Goal: Task Accomplishment & Management: Manage account settings

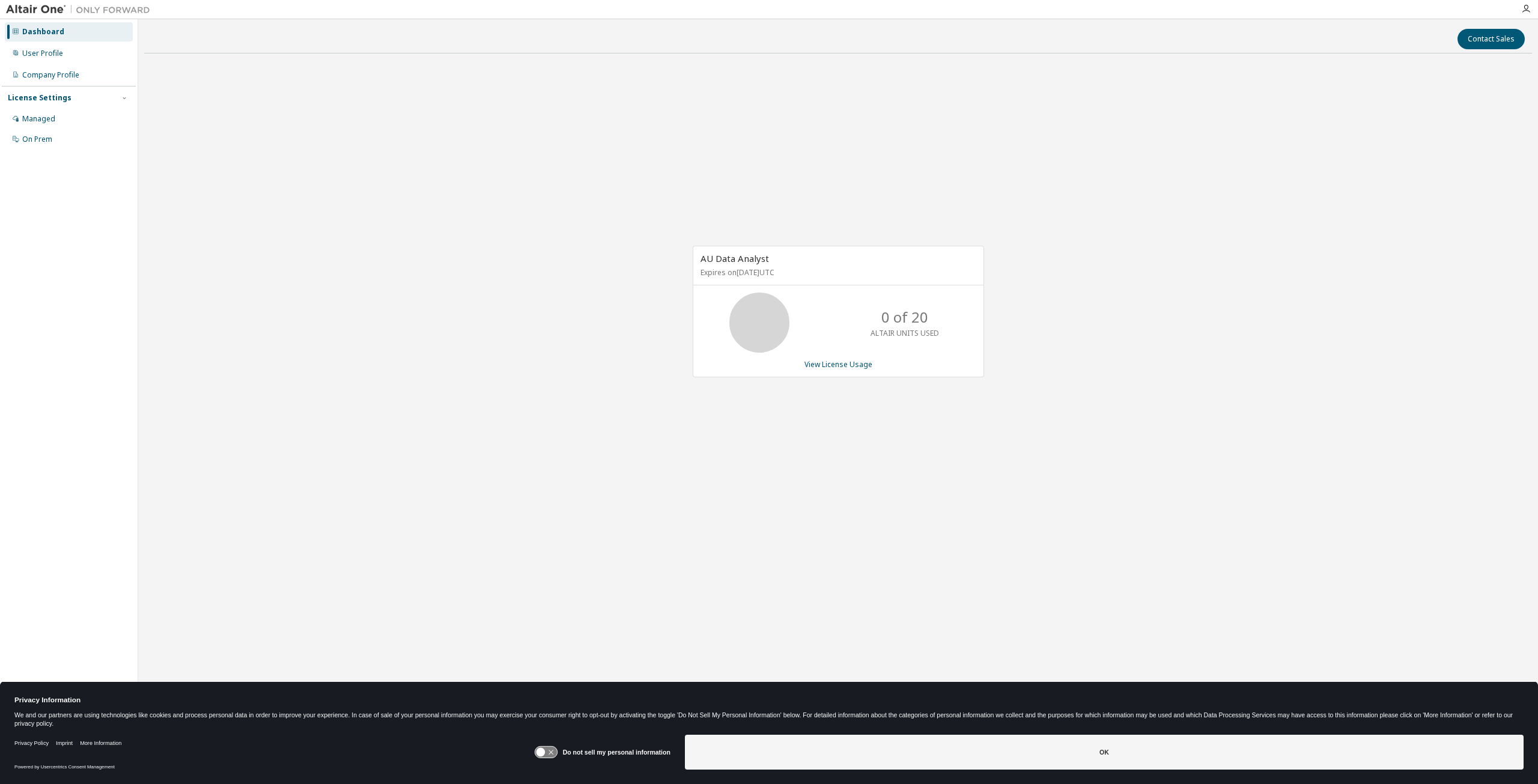
click at [859, 220] on div "AU Data Analyst Expires on November 19, 2025 UTC 0 of 20 ALTAIR UNITS USED View…" at bounding box center [838, 318] width 1388 height 509
click at [828, 362] on link "View License Usage" at bounding box center [838, 364] width 68 height 10
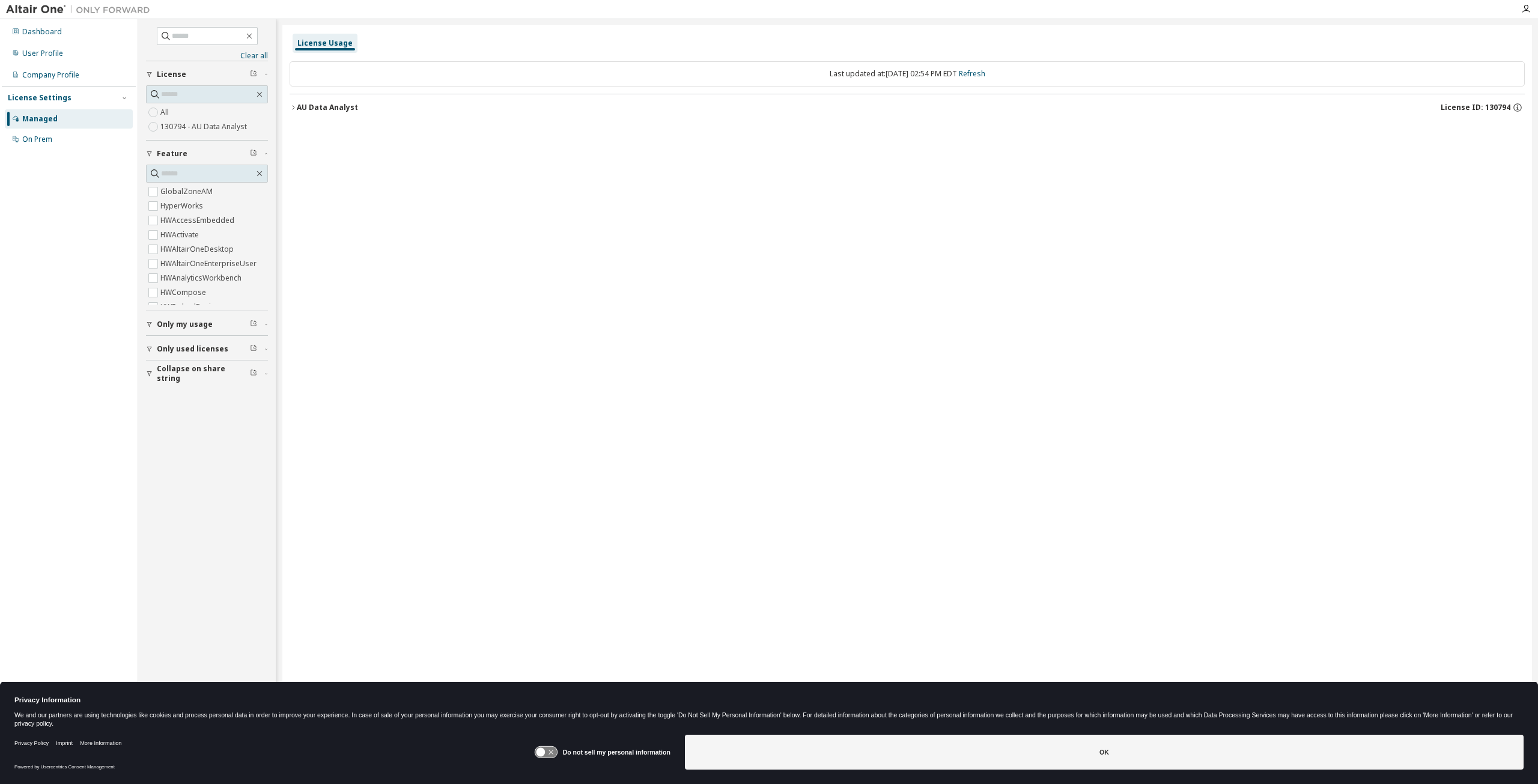
click at [293, 110] on icon "button" at bounding box center [293, 107] width 7 height 7
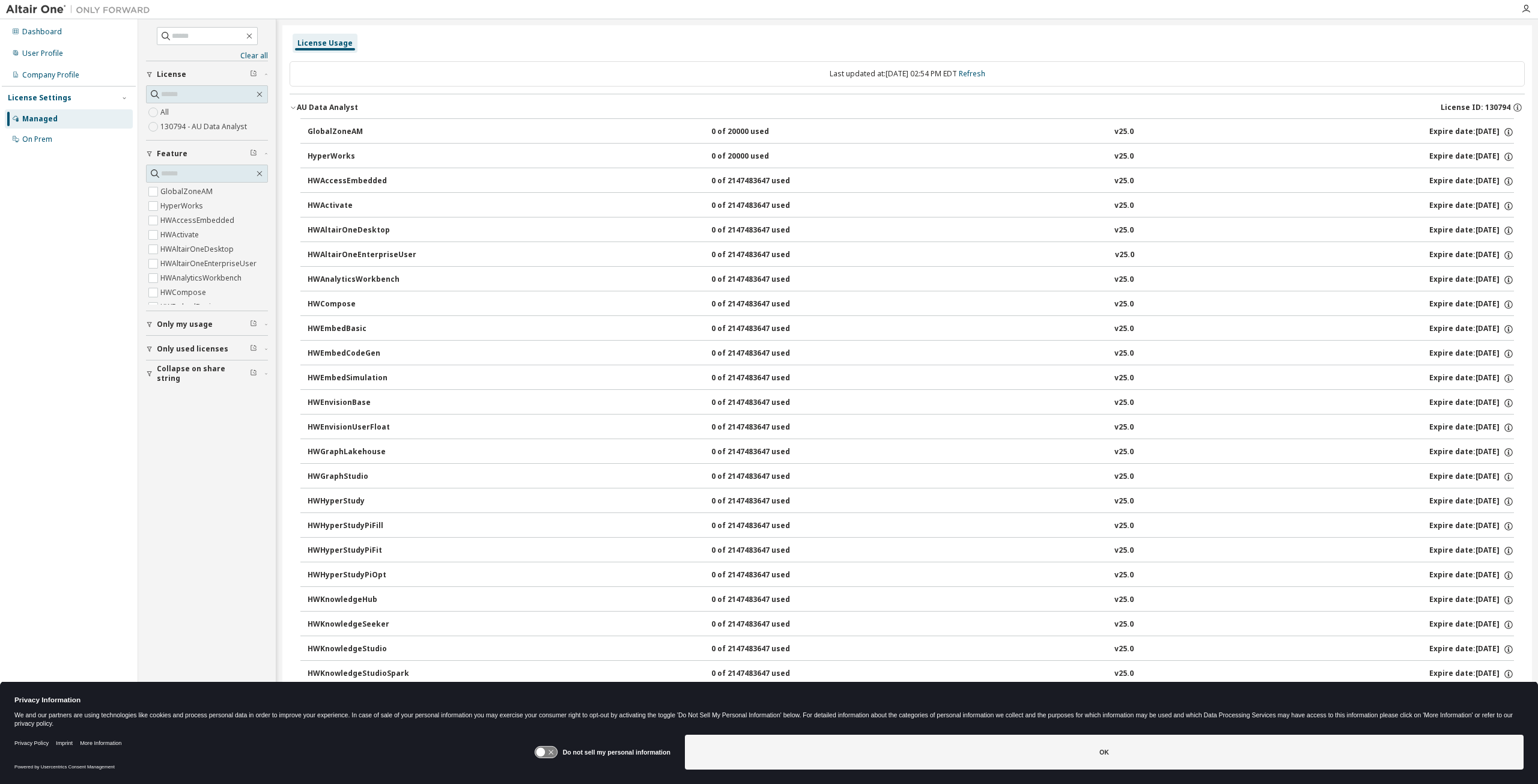
click at [557, 748] on icon at bounding box center [546, 752] width 22 height 12
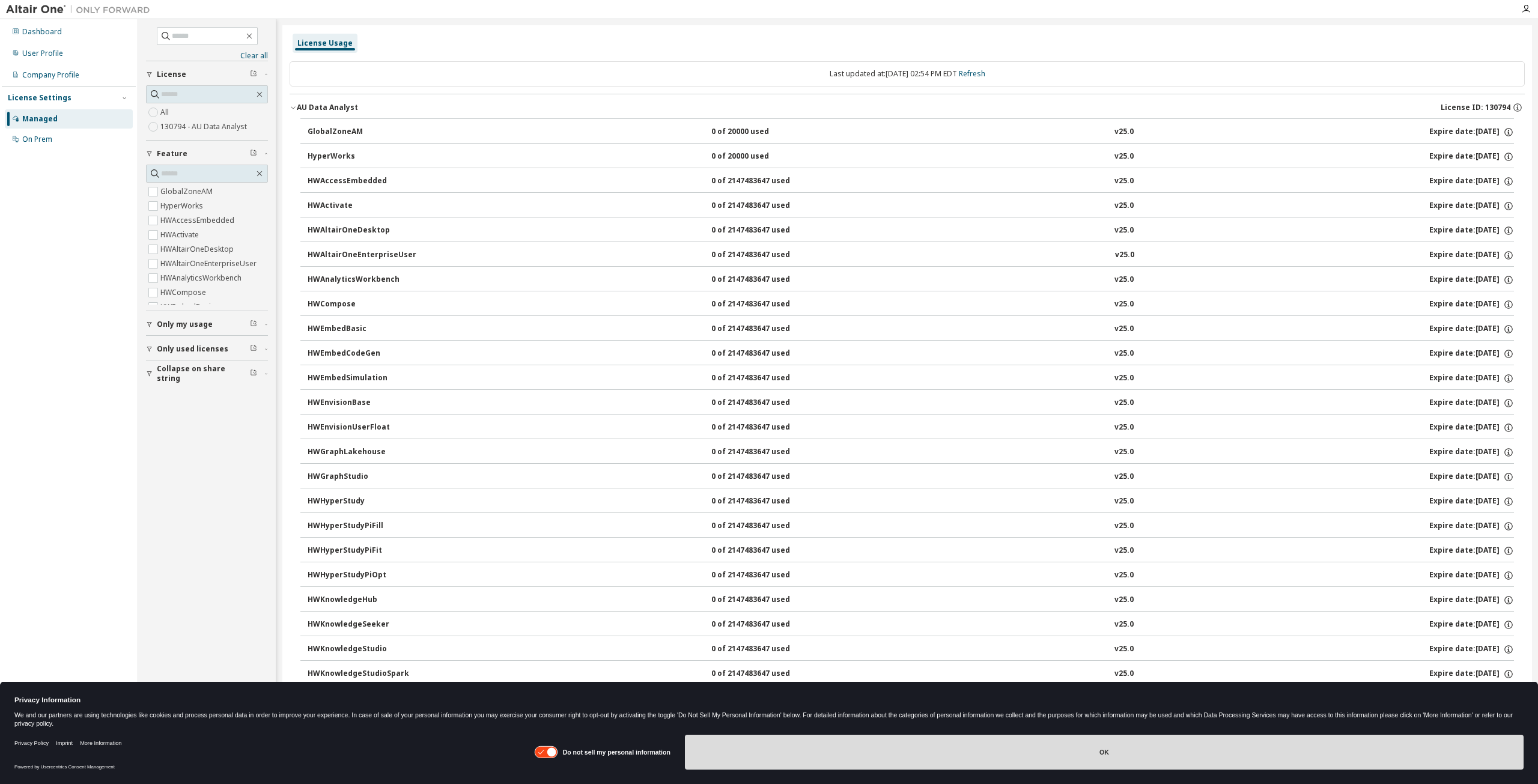
click at [979, 741] on button "OK" at bounding box center [1104, 752] width 839 height 35
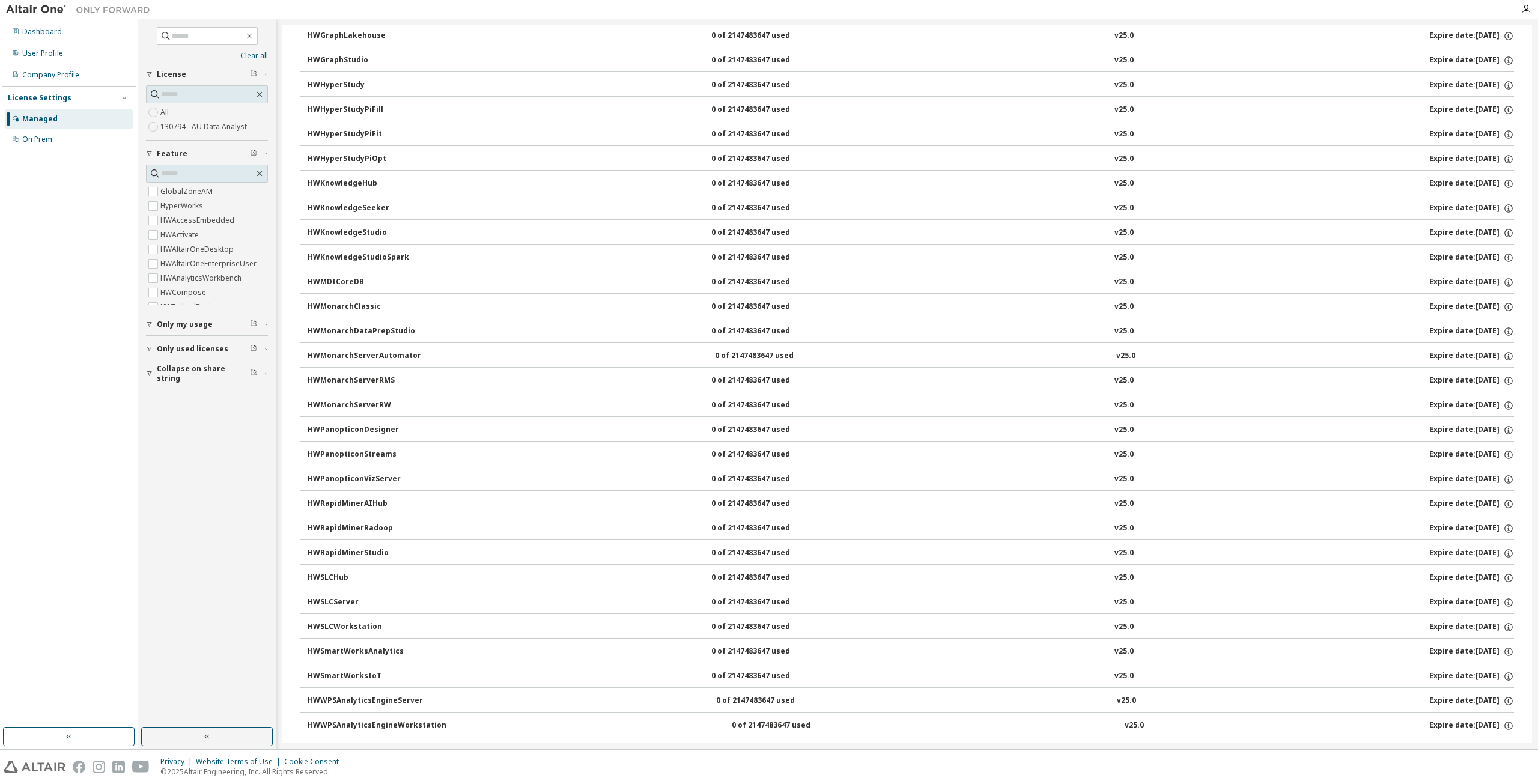
scroll to position [420, 0]
click at [395, 326] on div "HWMonarchDataPrepStudio" at bounding box center [361, 327] width 108 height 11
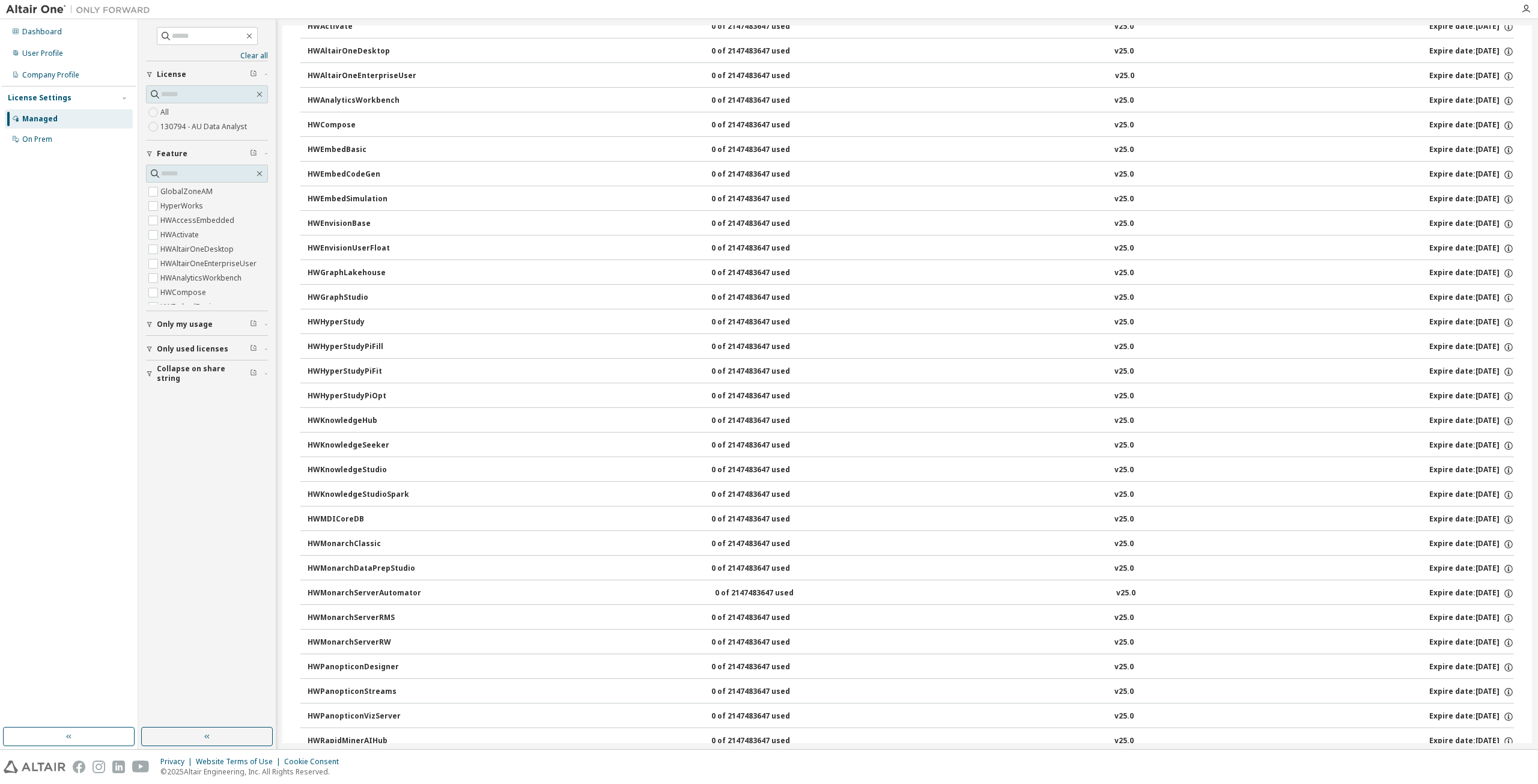
scroll to position [0, 0]
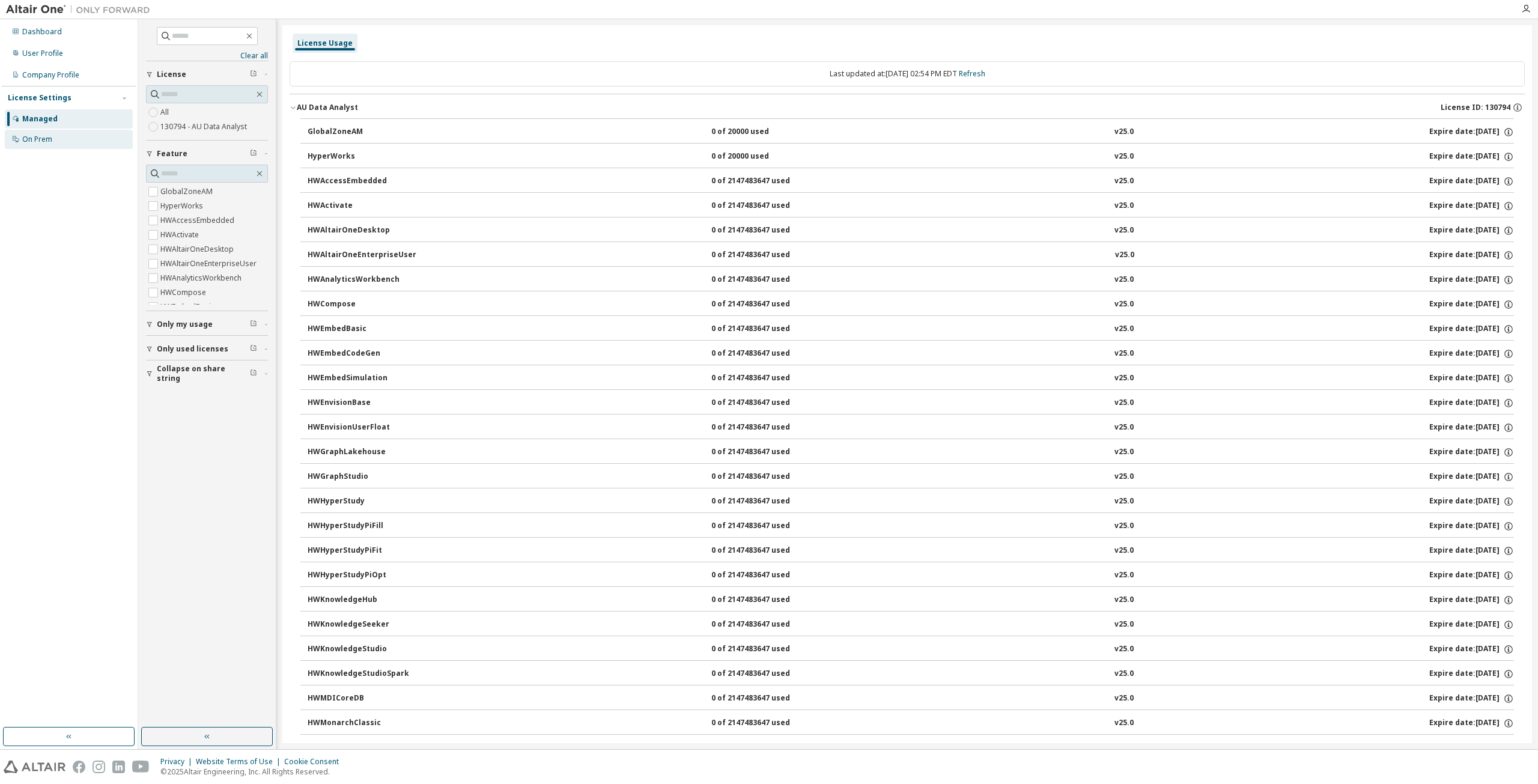
click at [53, 139] on div "On Prem" at bounding box center [69, 139] width 128 height 19
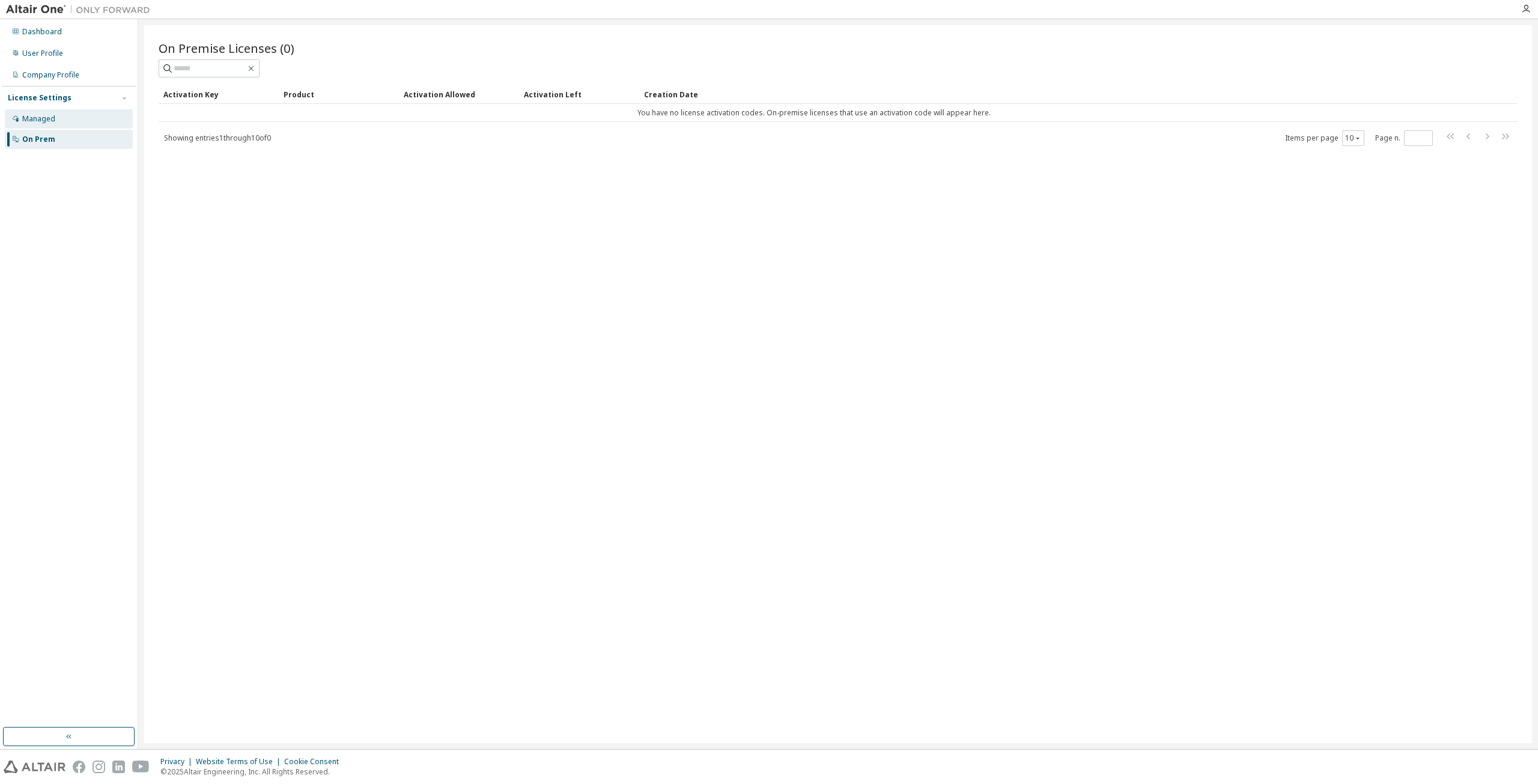
click at [63, 124] on div "Managed" at bounding box center [69, 119] width 128 height 19
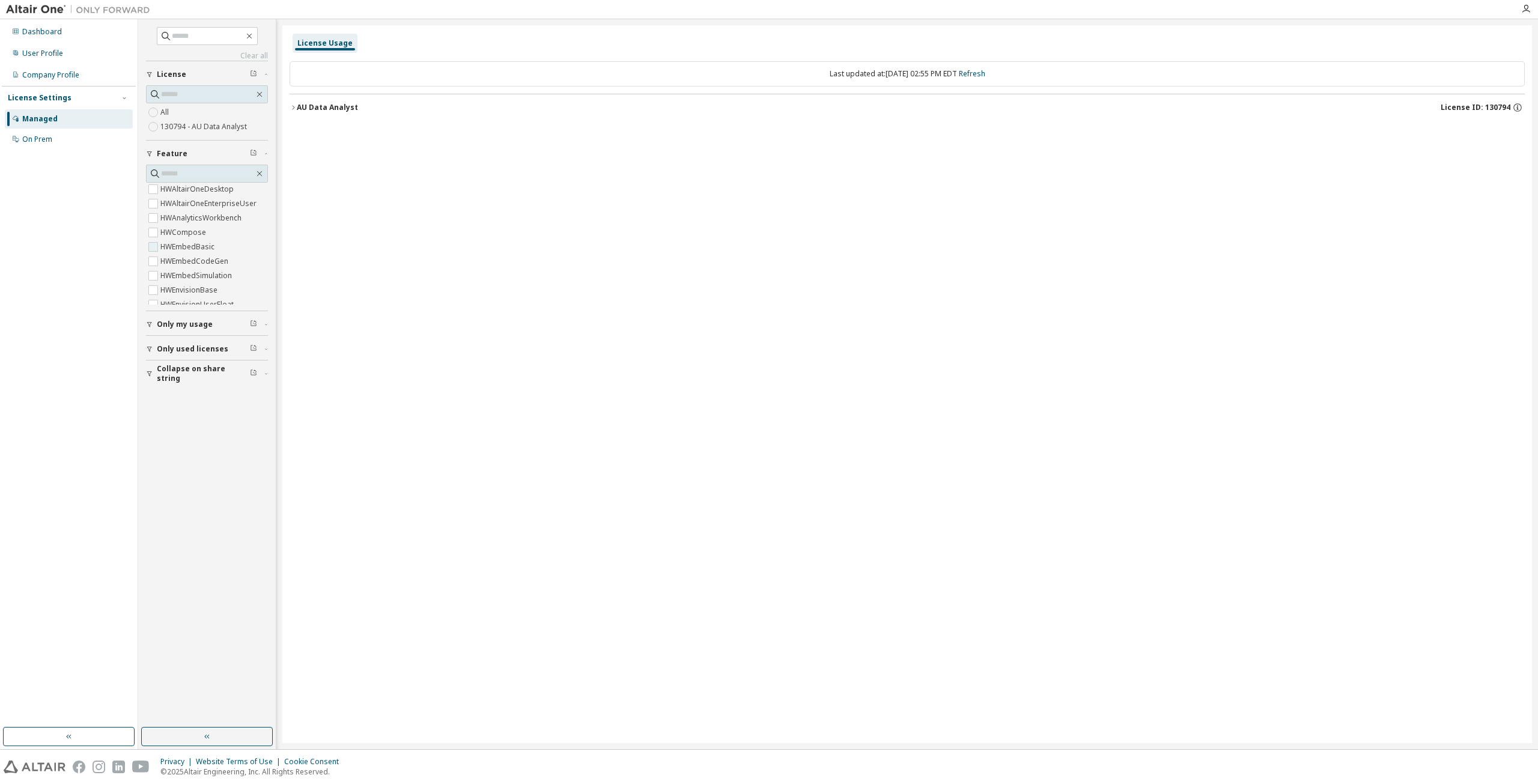
scroll to position [120, 0]
click at [204, 166] on span at bounding box center [207, 174] width 122 height 18
click at [202, 168] on input "text" at bounding box center [207, 173] width 93 height 12
type input "*******"
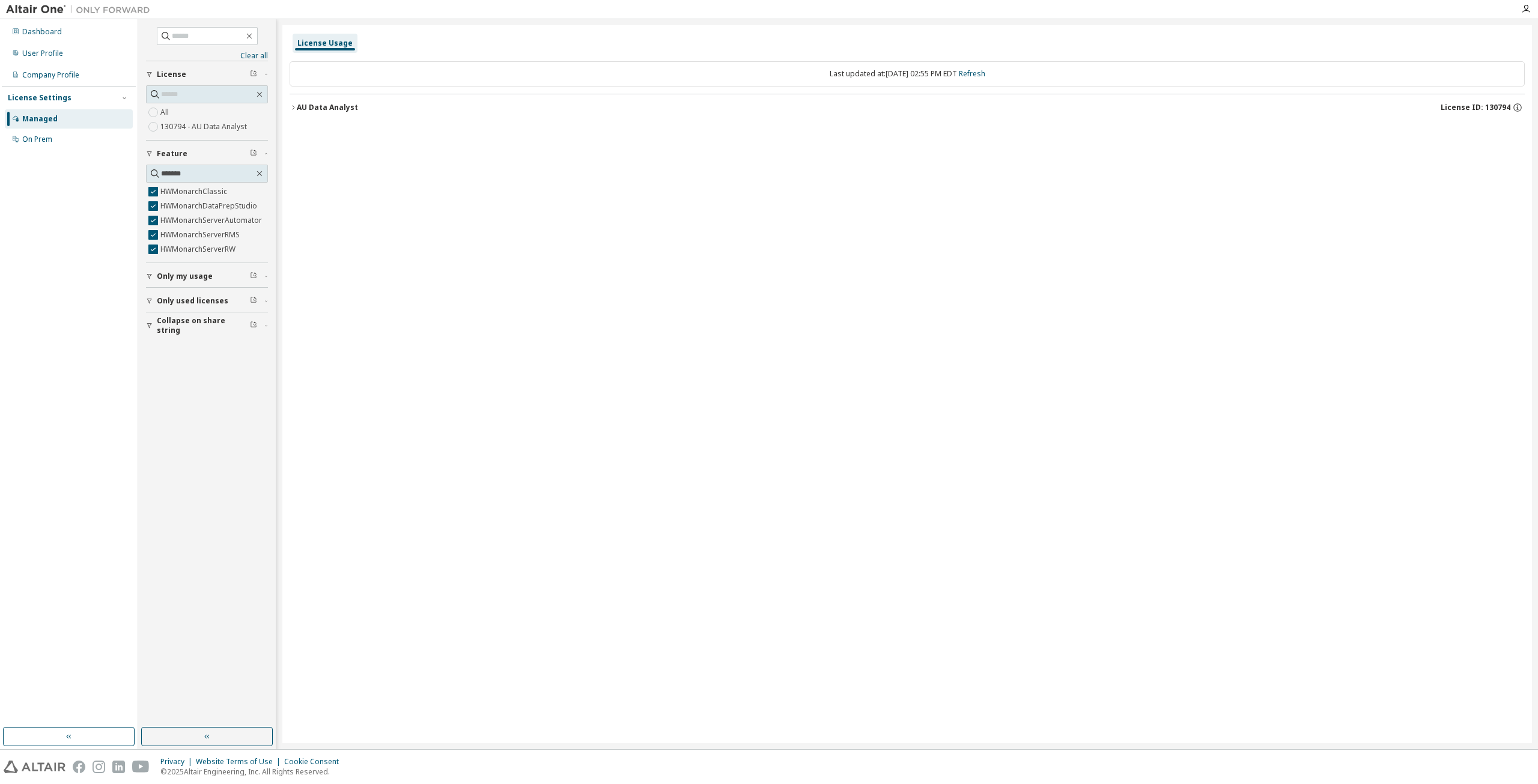
click at [414, 228] on div "License Usage Last updated at: Thu 2025-09-04 02:55 PM EDT Refresh AU Data Anal…" at bounding box center [907, 384] width 1249 height 717
click at [298, 106] on div "AU Data Analyst" at bounding box center [327, 108] width 61 height 10
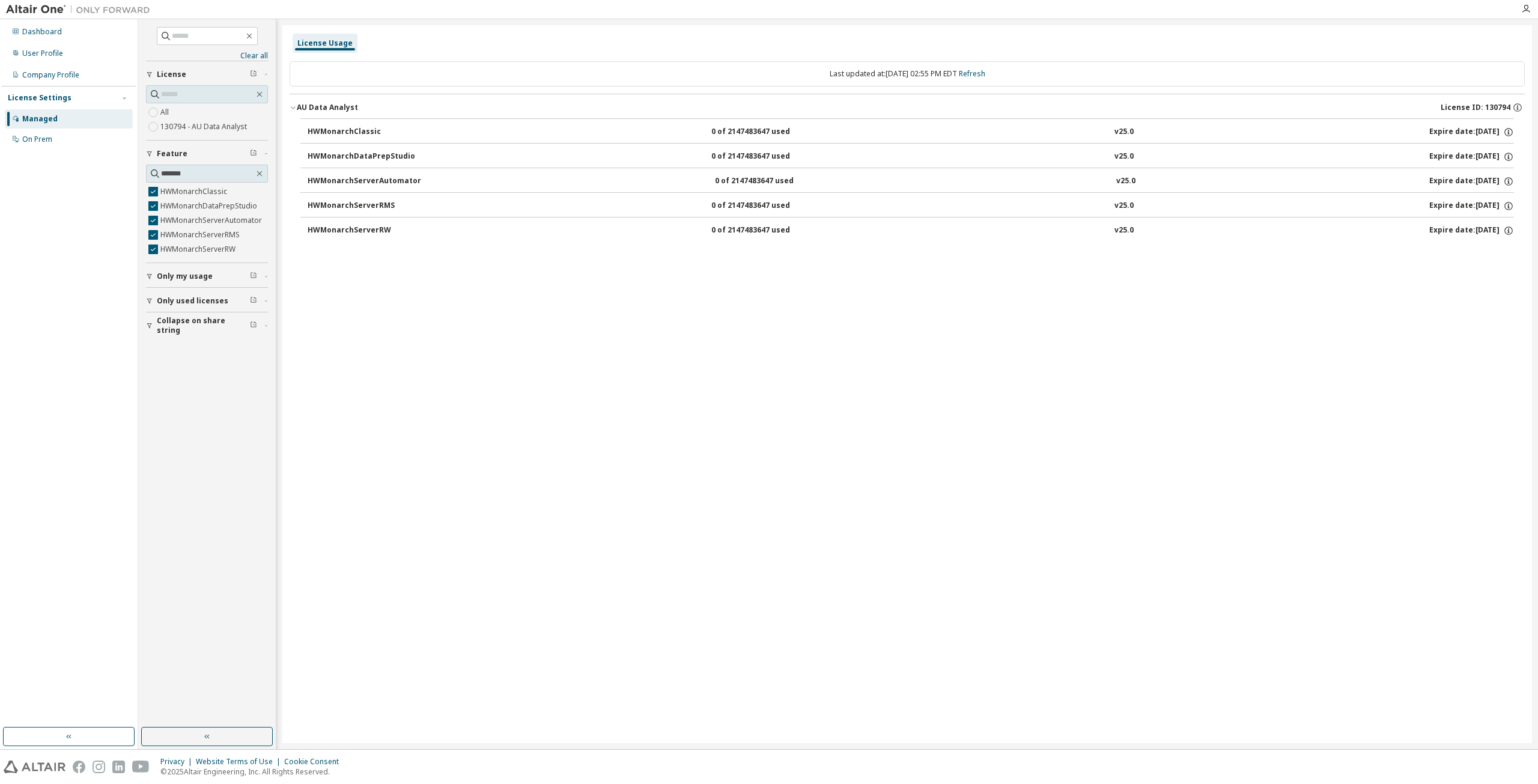
click at [794, 132] on div "0 of 2147483647 used" at bounding box center [765, 132] width 108 height 11
click at [1515, 106] on icon "button" at bounding box center [1518, 108] width 11 height 11
click at [1071, 84] on div "Last updated at: Thu 2025-09-04 02:55 PM EDT Refresh" at bounding box center [907, 73] width 1235 height 25
click at [986, 77] on link "Refresh" at bounding box center [972, 73] width 26 height 10
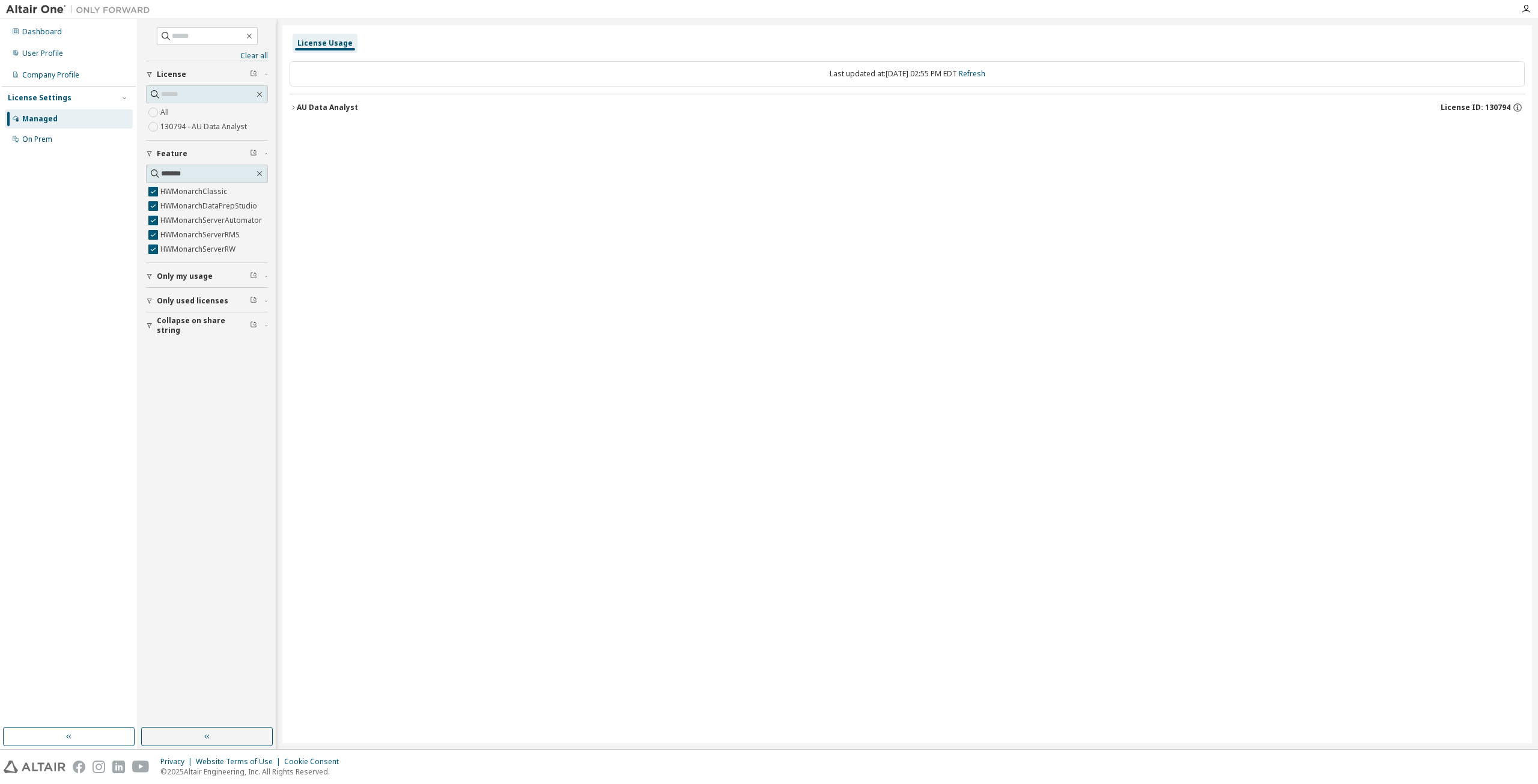
click at [292, 106] on icon "button" at bounding box center [293, 107] width 7 height 7
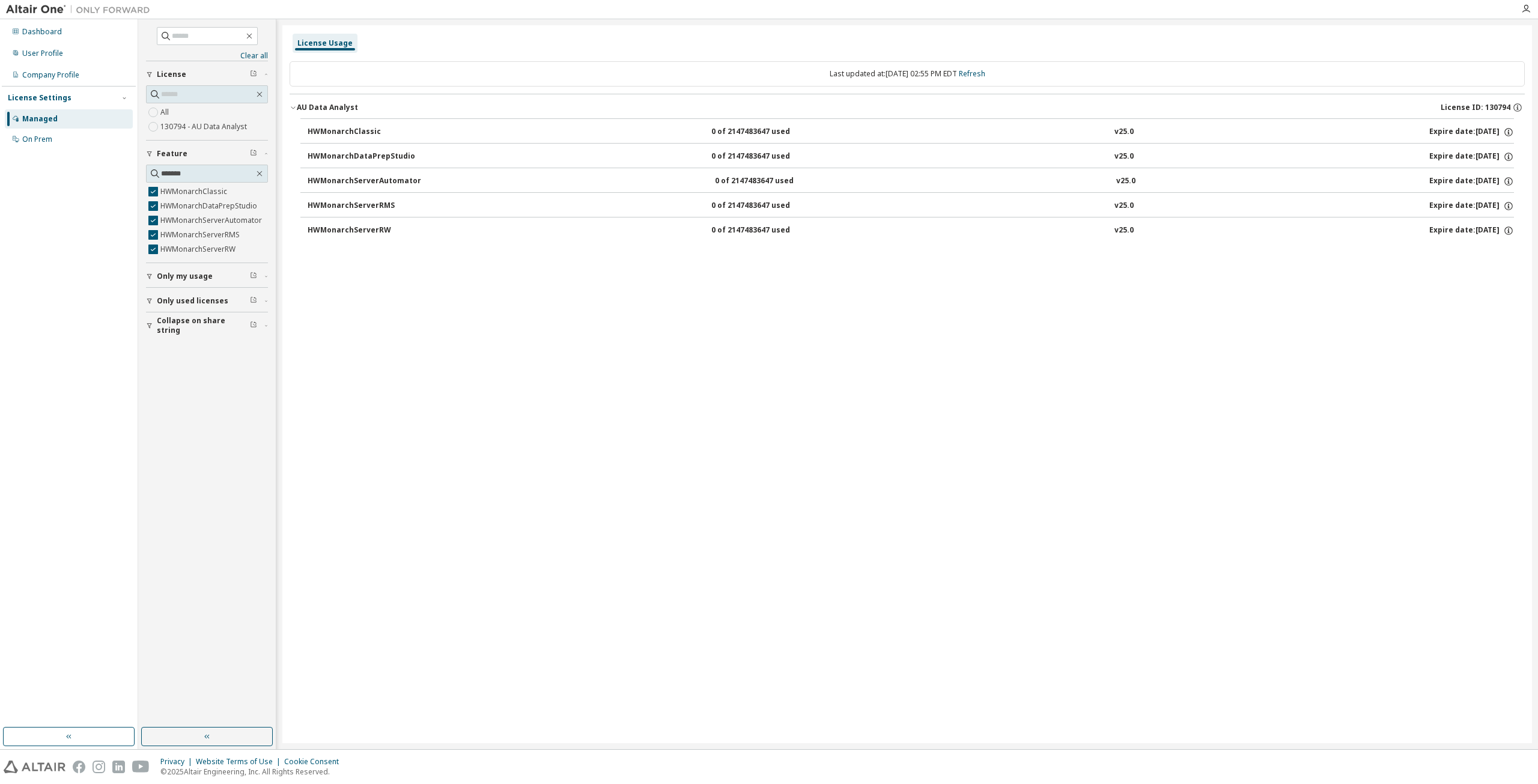
click at [382, 128] on div "HWMonarchClassic" at bounding box center [361, 132] width 108 height 11
click at [148, 275] on icon "button" at bounding box center [149, 277] width 5 height 5
click at [153, 303] on div "button" at bounding box center [152, 301] width 11 height 7
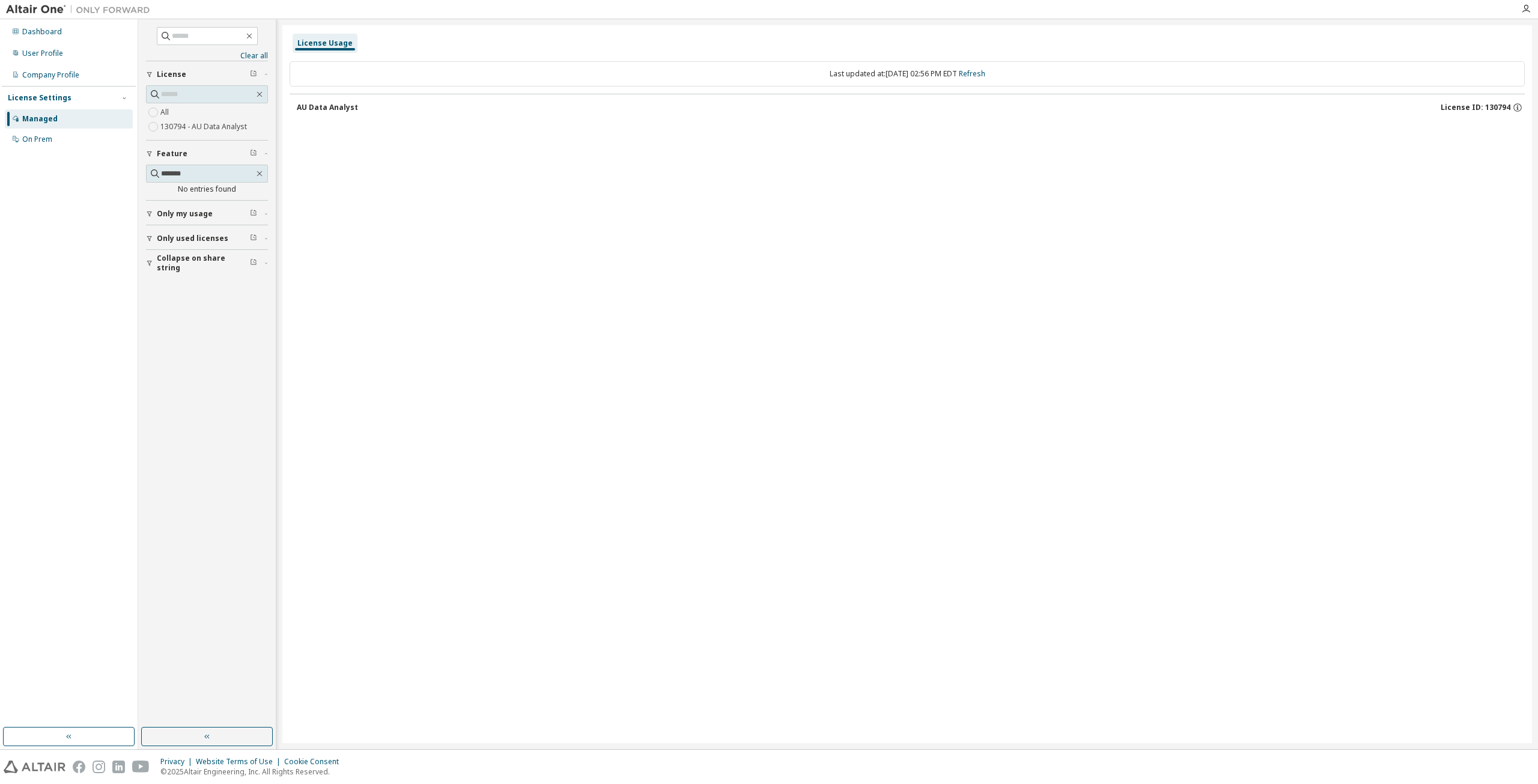
click at [179, 235] on span "Only used licenses" at bounding box center [192, 238] width 71 height 10
click at [358, 102] on div "AU Data Analyst License ID: 130794" at bounding box center [911, 108] width 1228 height 11
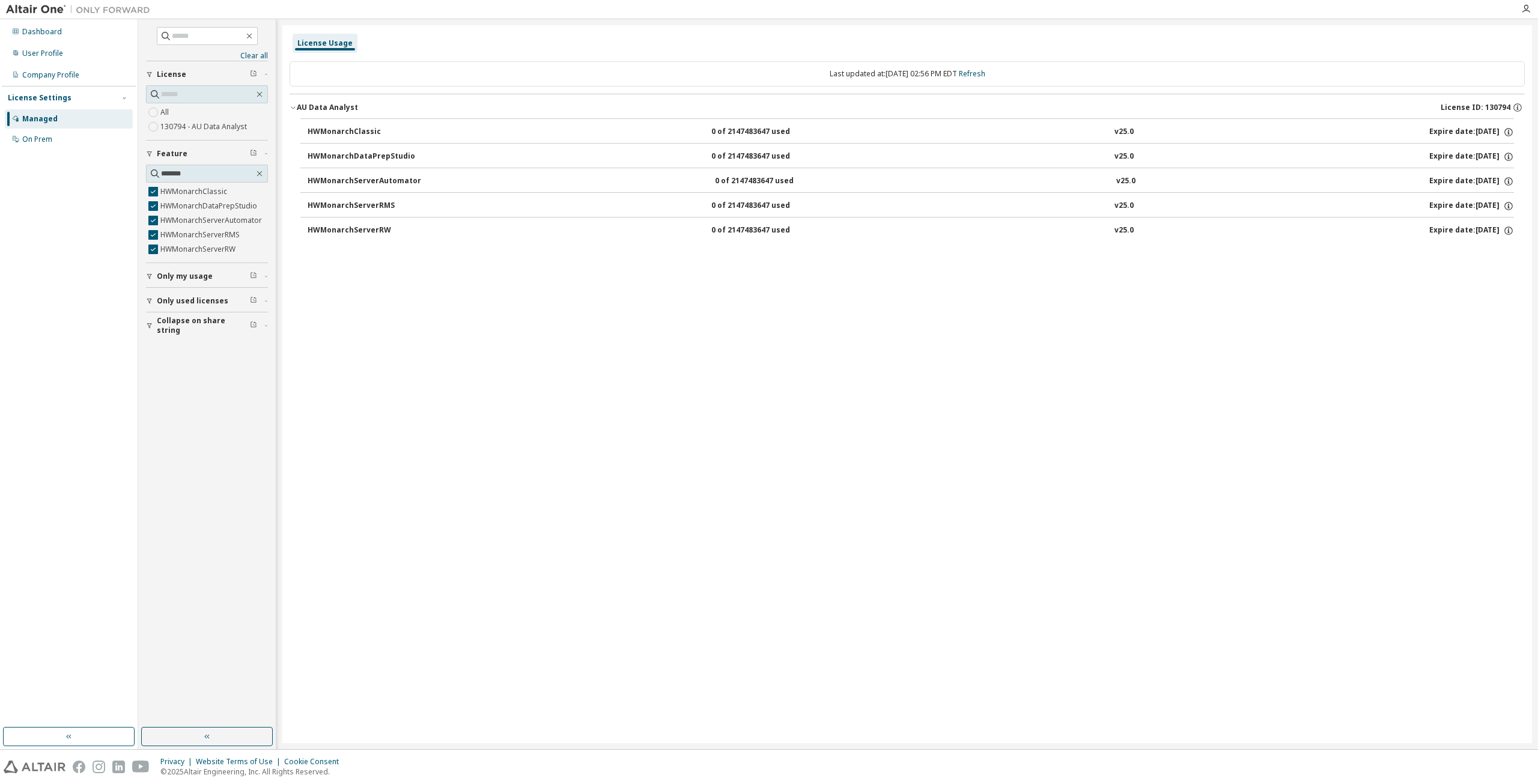
click at [374, 130] on div "HWMonarchClassic" at bounding box center [361, 132] width 108 height 11
click at [1122, 132] on div "v25.0" at bounding box center [1124, 132] width 19 height 11
click at [265, 56] on link "Clear all" at bounding box center [207, 56] width 122 height 10
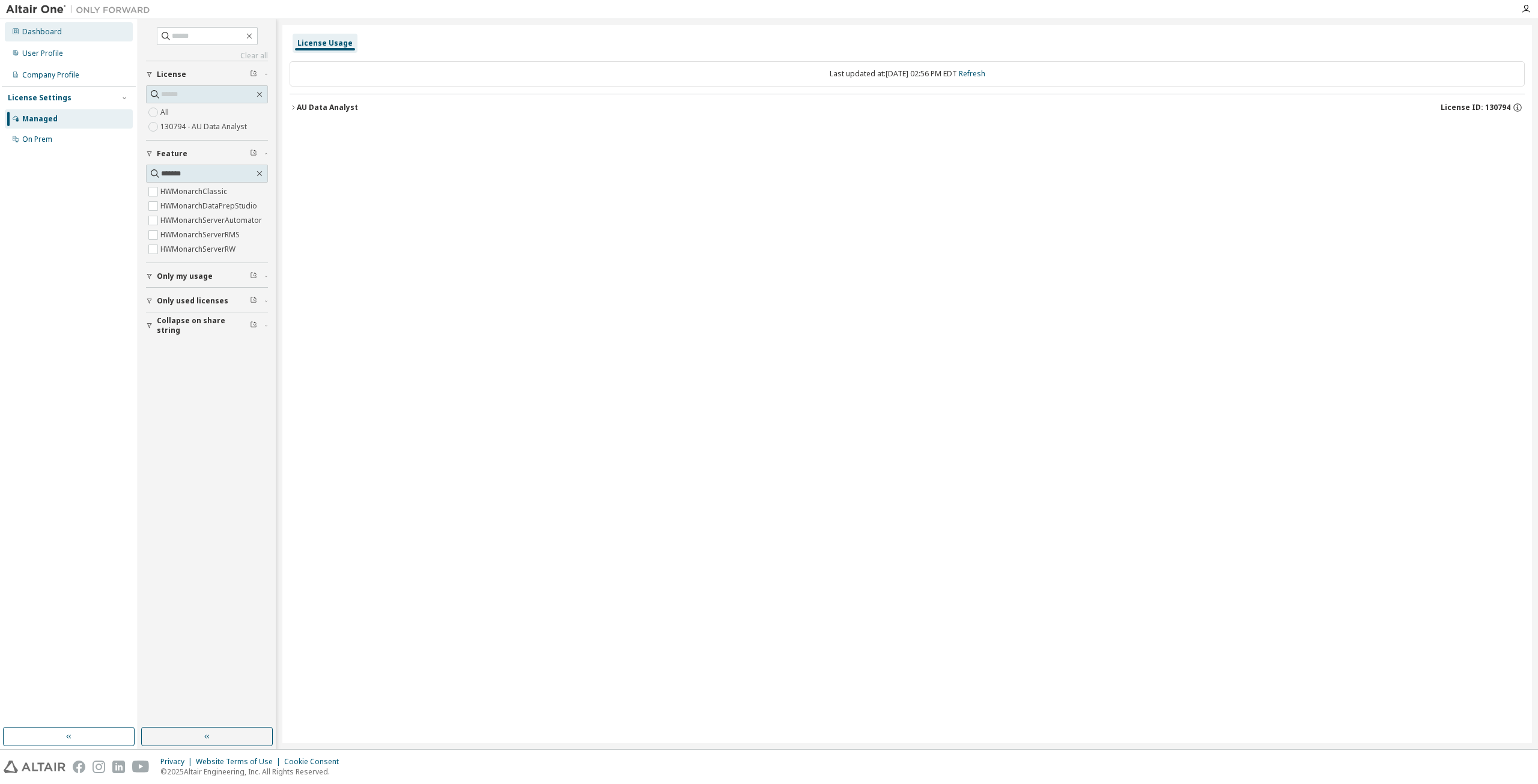
click at [41, 34] on div "Dashboard" at bounding box center [42, 32] width 40 height 10
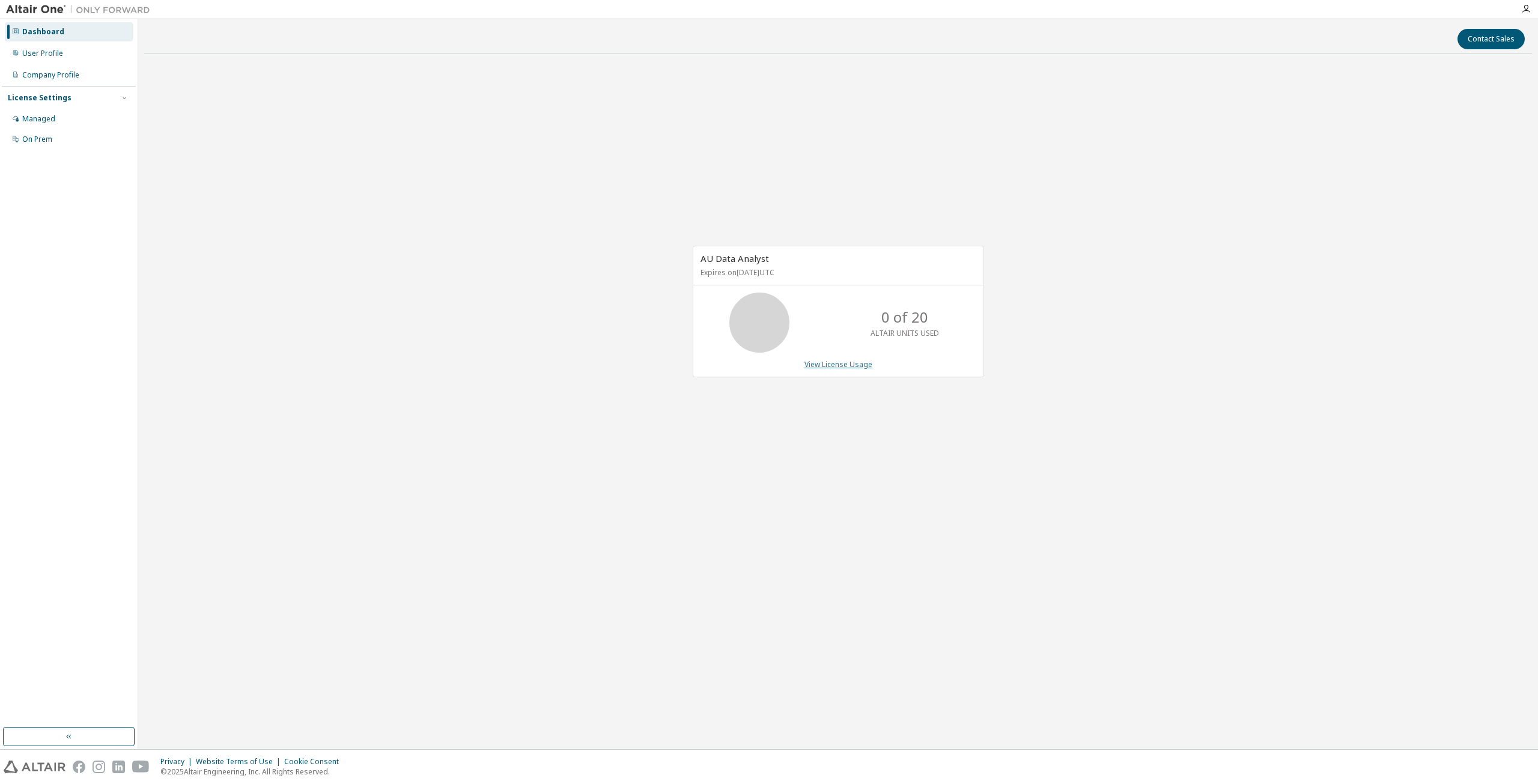
click at [862, 367] on link "View License Usage" at bounding box center [838, 364] width 68 height 10
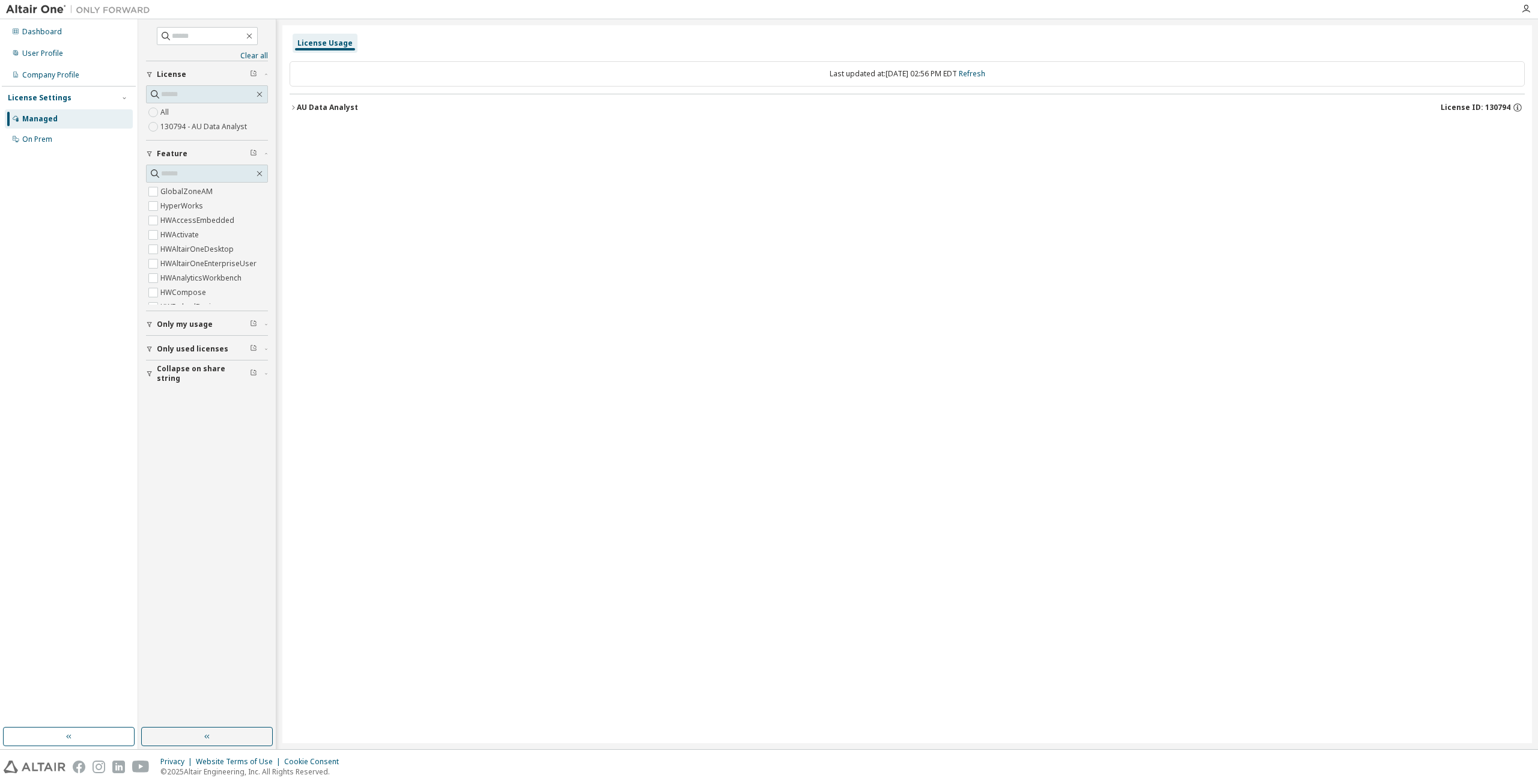
click at [320, 113] on button "AU Data Analyst License ID: 130794" at bounding box center [907, 107] width 1235 height 26
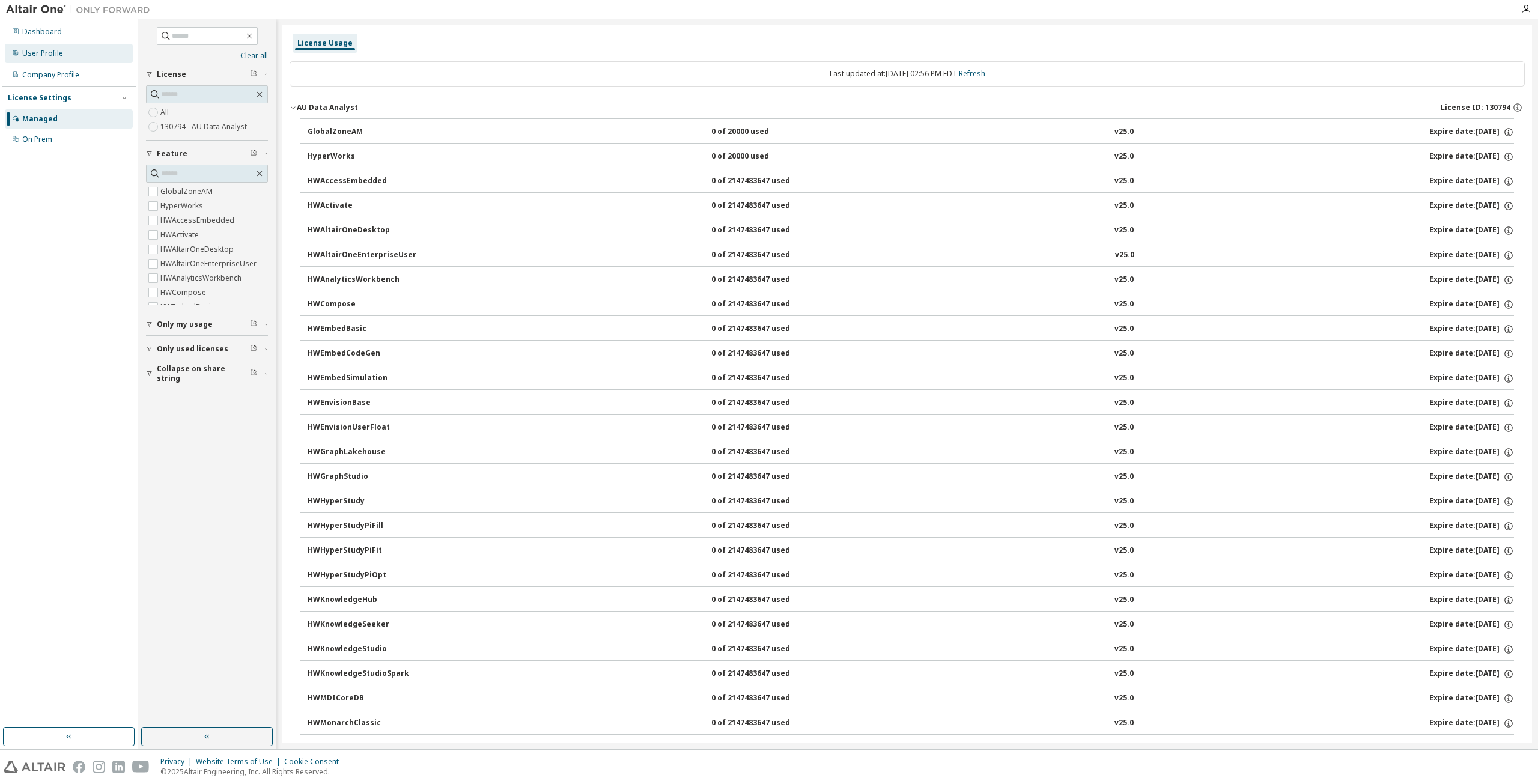
click at [55, 55] on div "User Profile" at bounding box center [42, 54] width 41 height 10
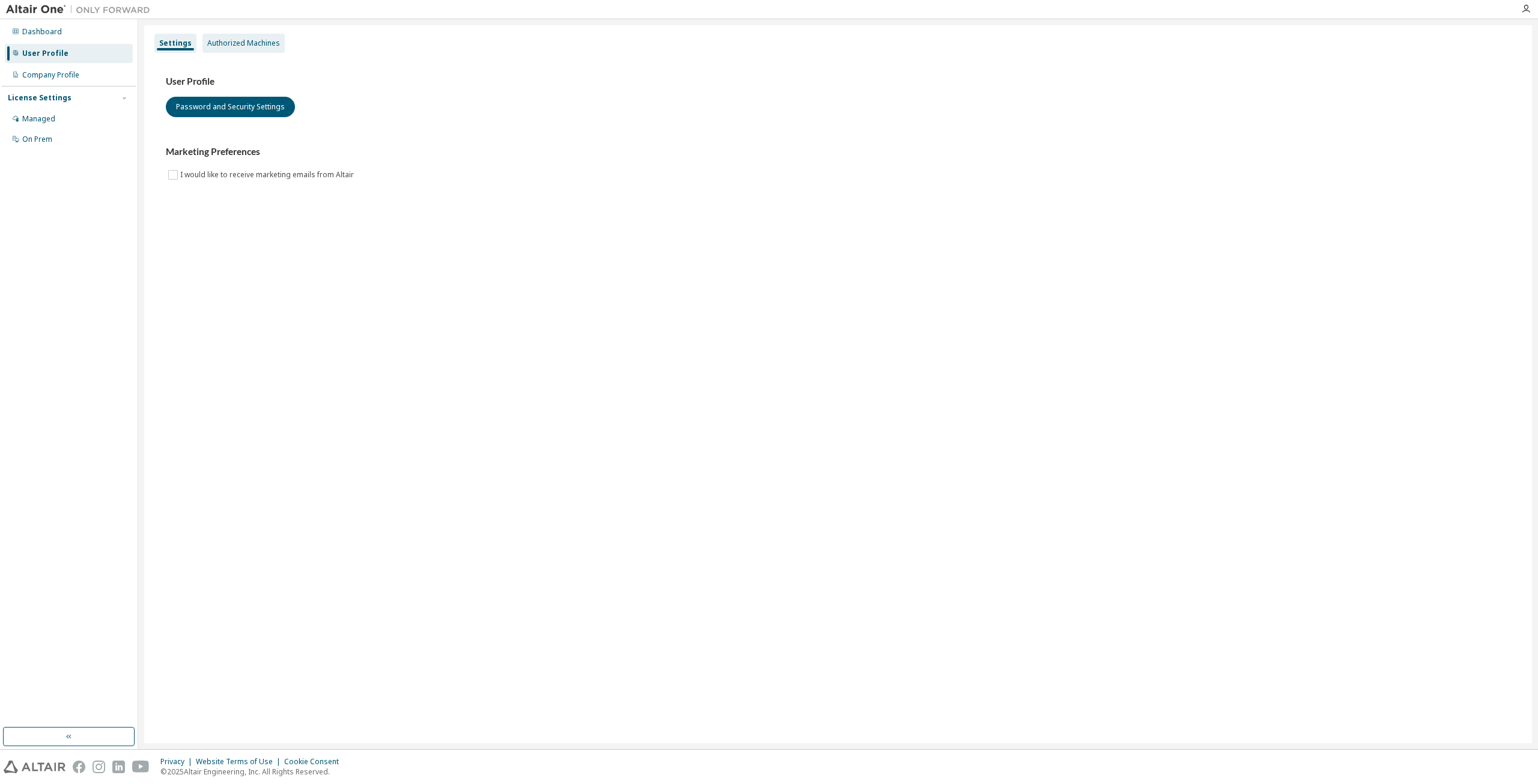
click at [236, 41] on div "Authorized Machines" at bounding box center [244, 43] width 73 height 10
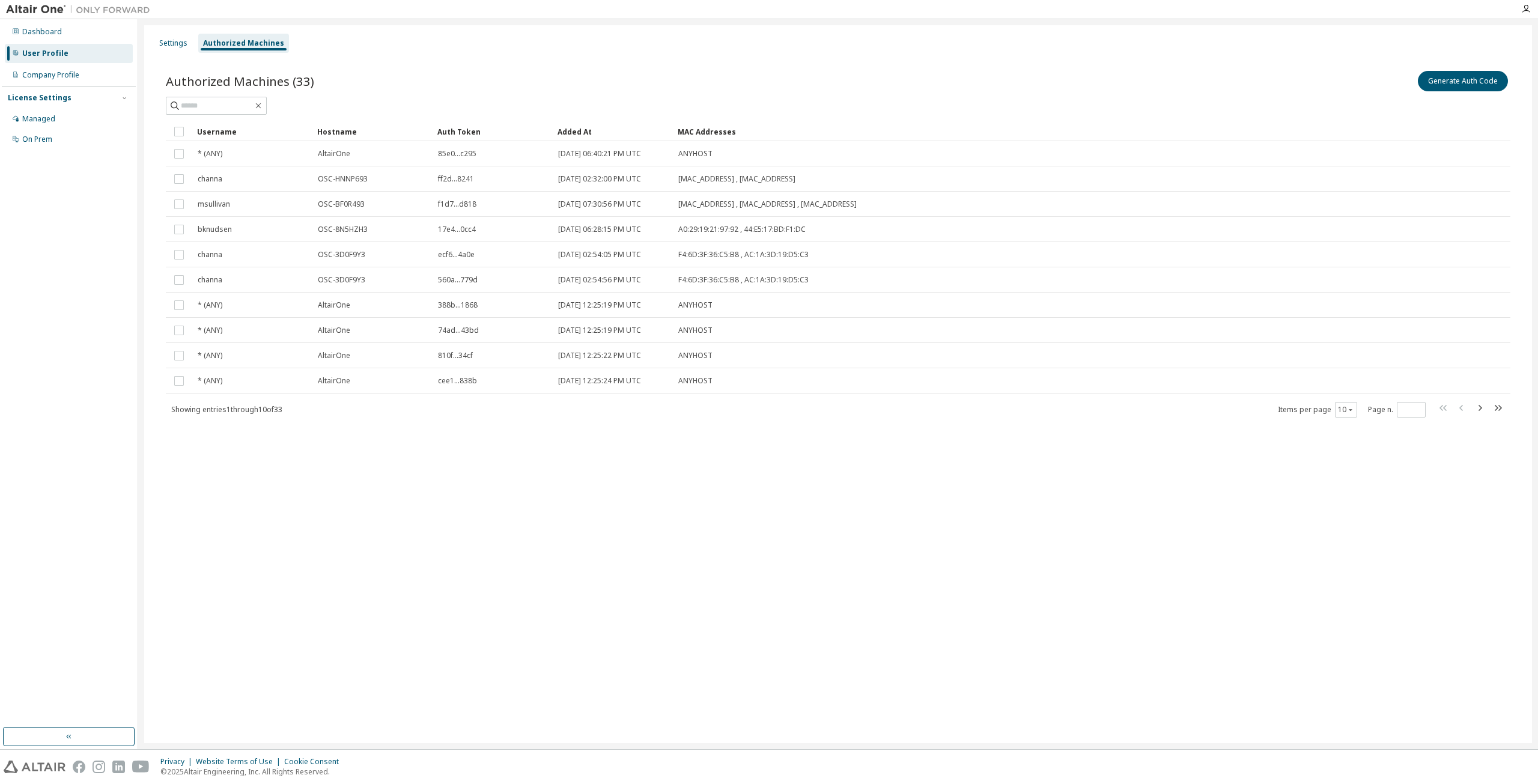
click at [1333, 410] on span "Items per page 10" at bounding box center [1318, 409] width 79 height 16
click at [1341, 410] on button "10" at bounding box center [1346, 410] width 16 height 10
click at [1355, 478] on div "100" at bounding box center [1383, 483] width 96 height 14
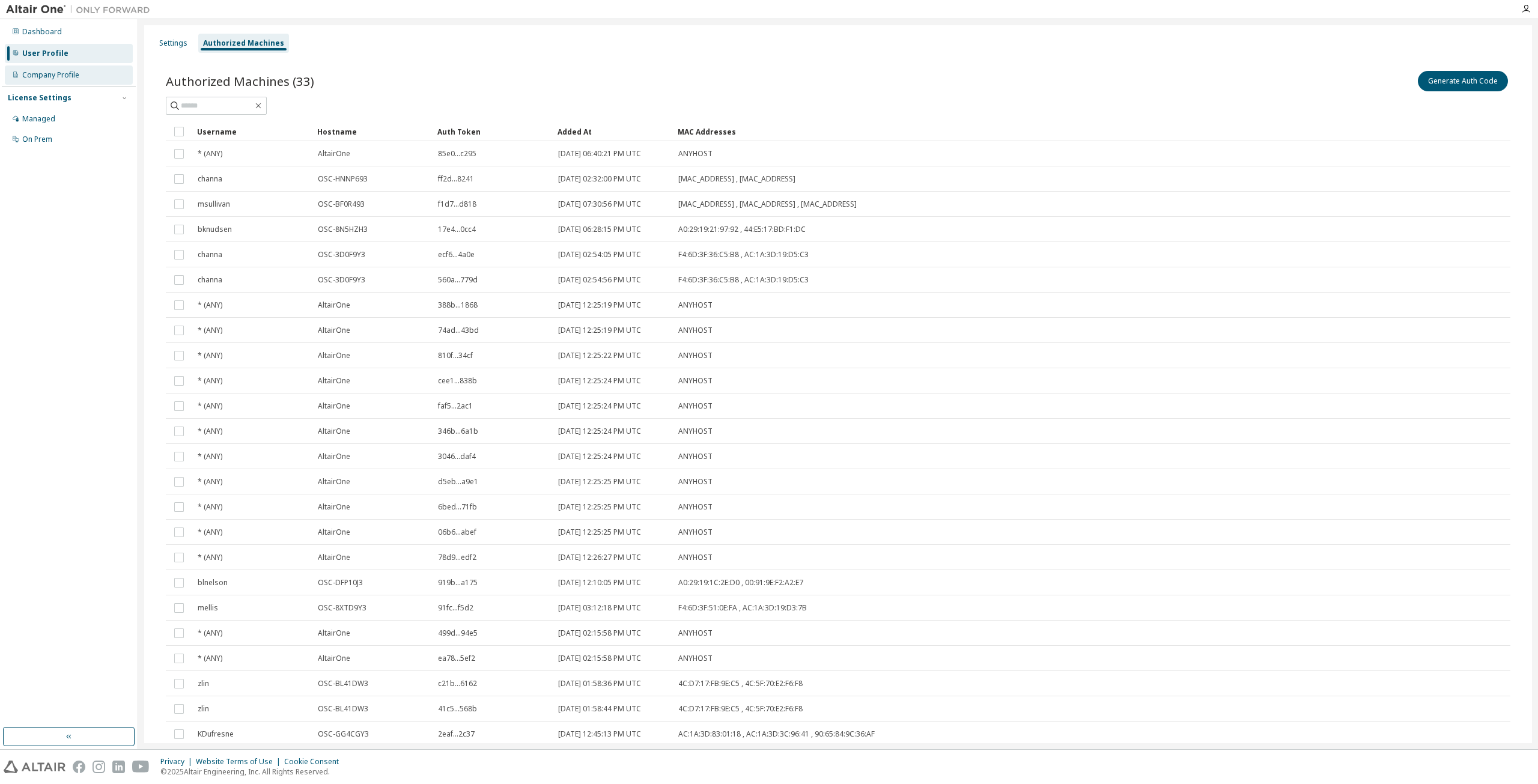
click at [38, 74] on div "Company Profile" at bounding box center [50, 75] width 57 height 10
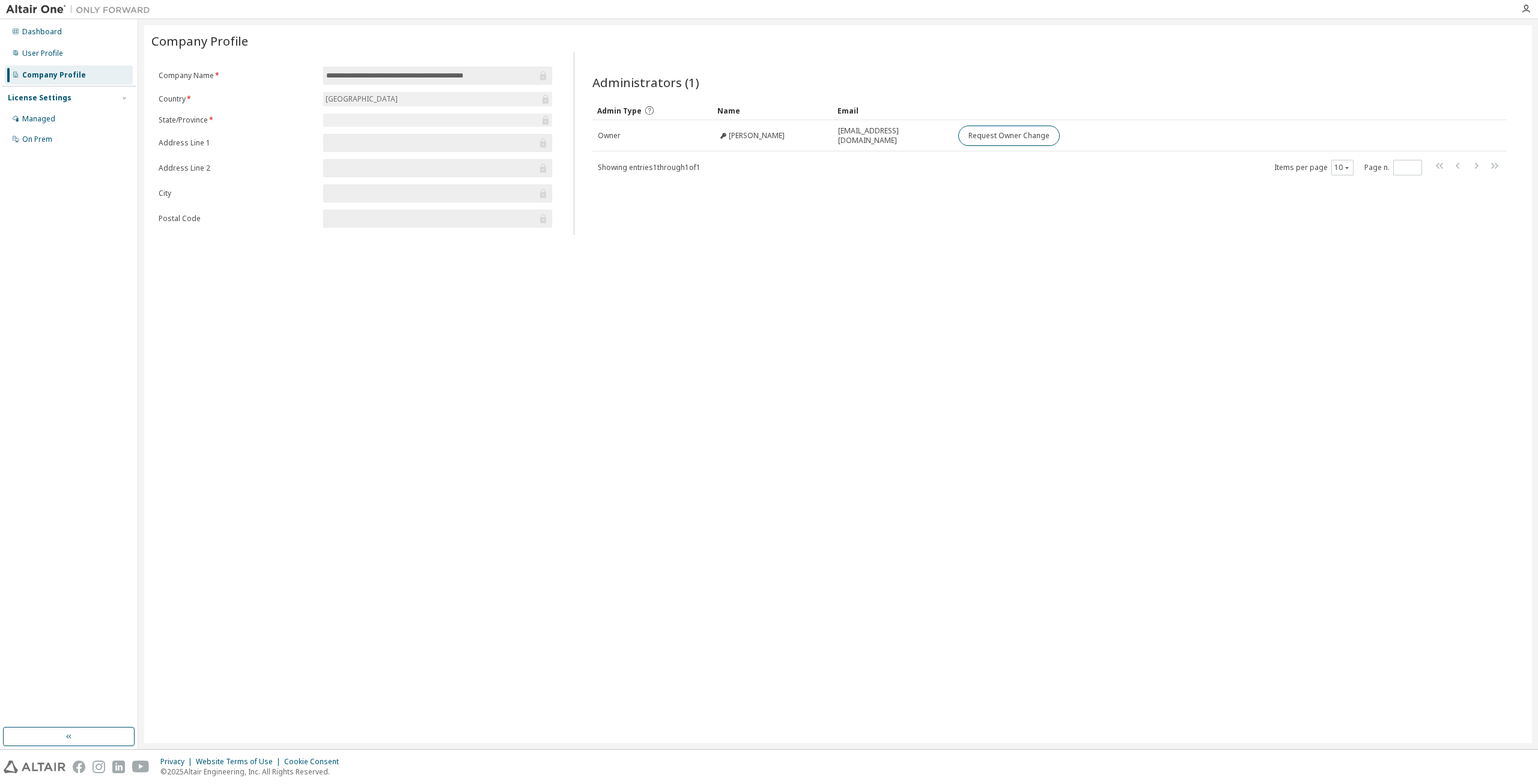
click at [82, 94] on div "License Settings" at bounding box center [69, 98] width 122 height 11
click at [50, 119] on div "Managed" at bounding box center [38, 119] width 33 height 10
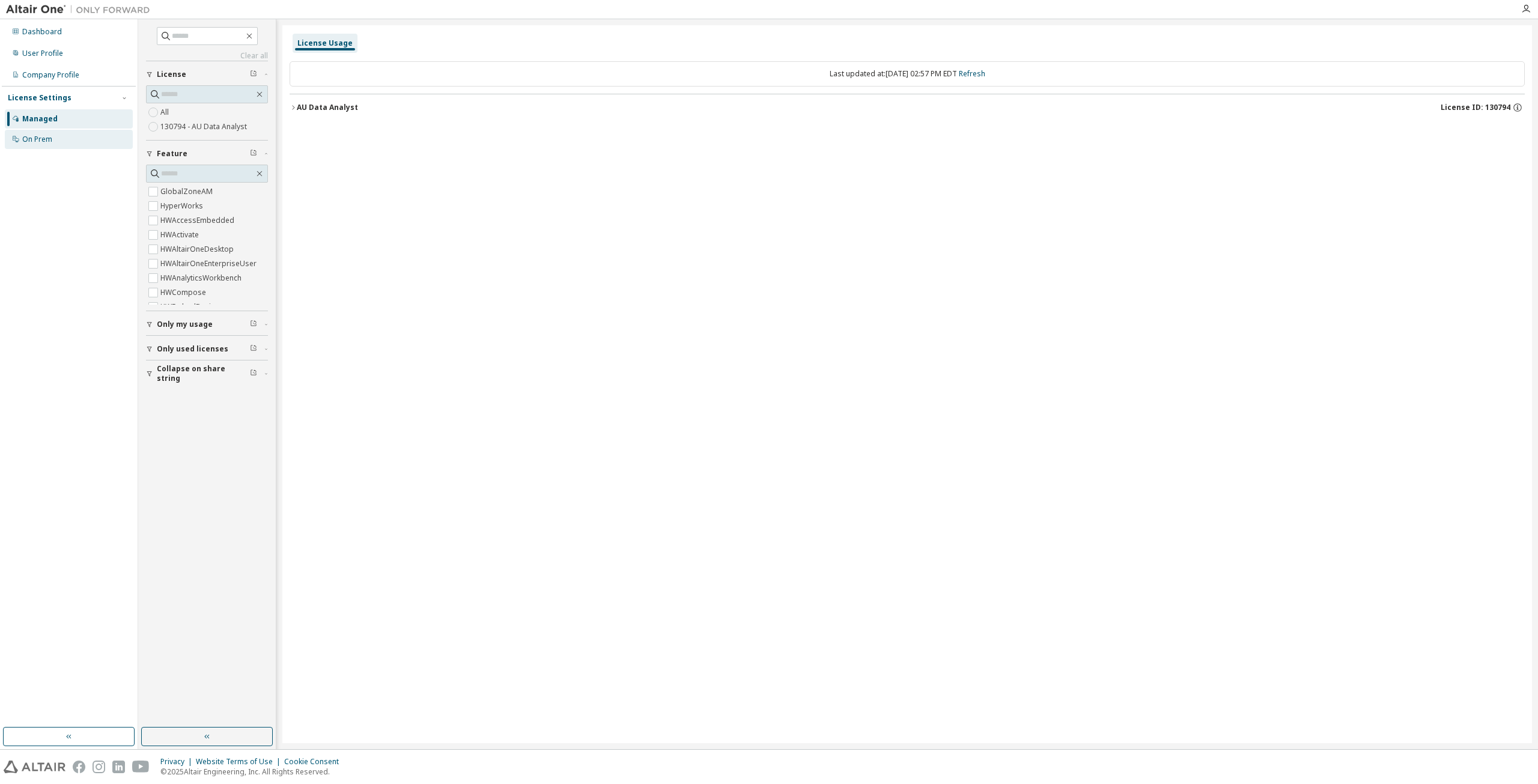
click at [45, 135] on div "On Prem" at bounding box center [37, 139] width 30 height 10
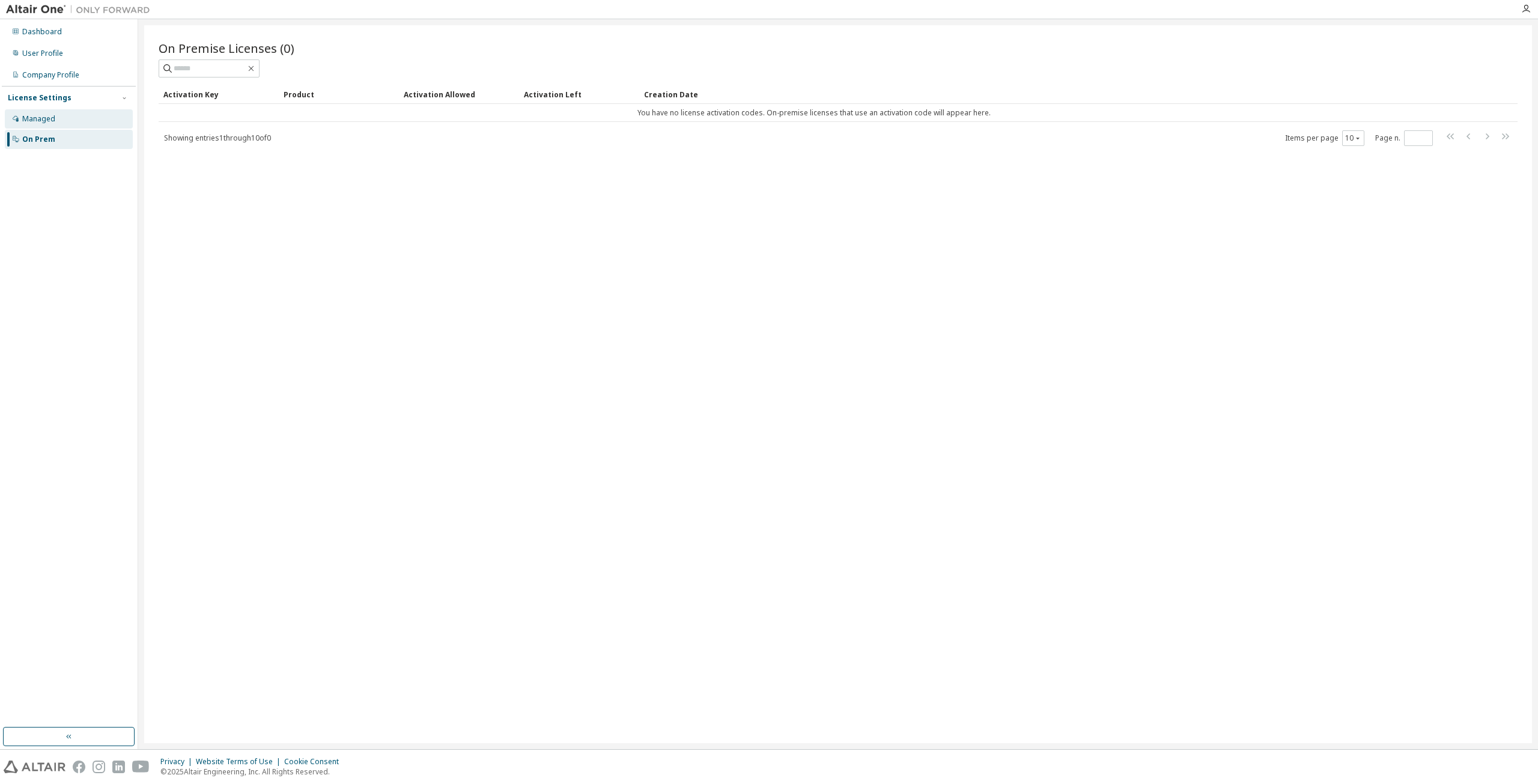
click at [63, 122] on div "Managed" at bounding box center [69, 119] width 128 height 19
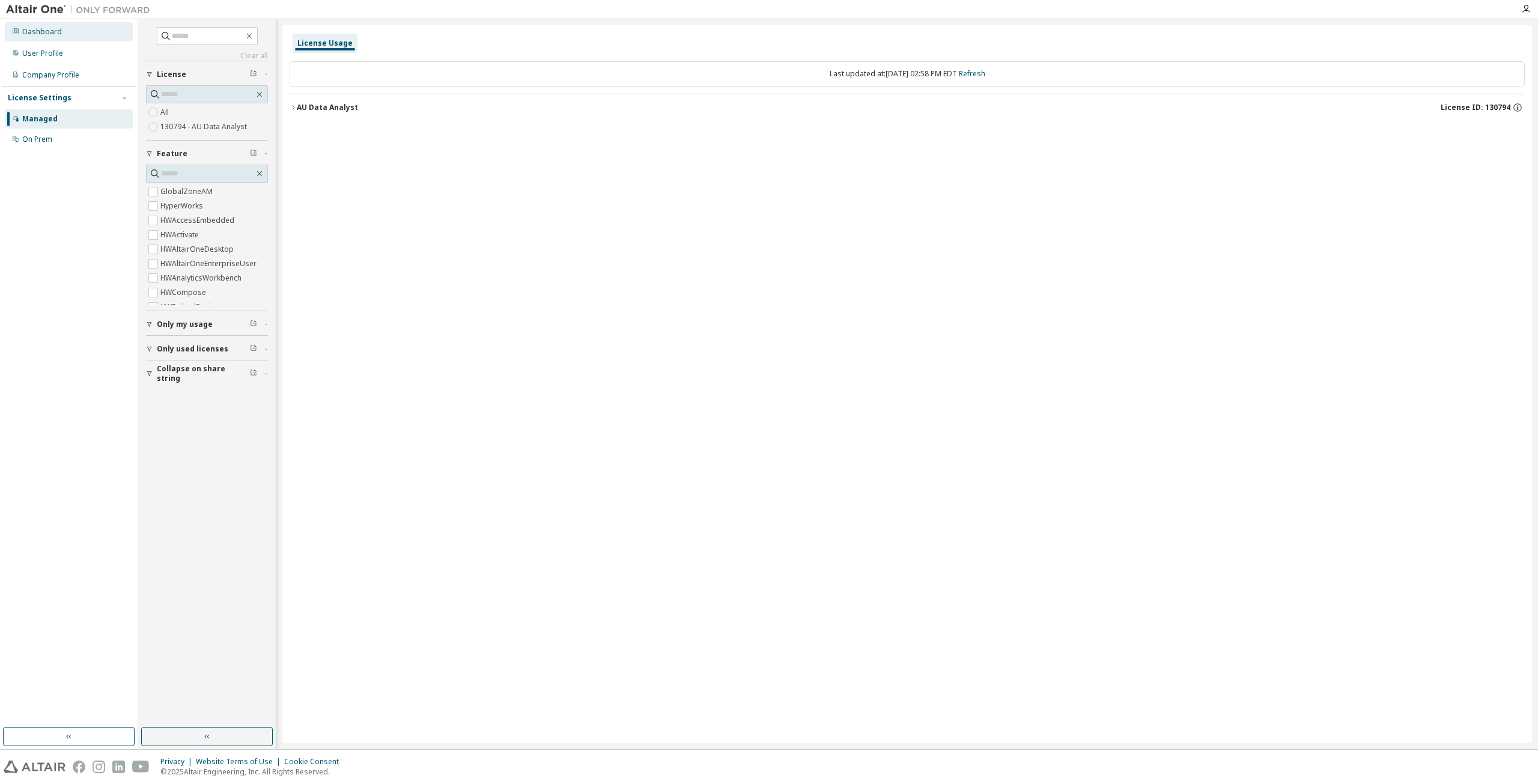
click at [54, 33] on div "Dashboard" at bounding box center [42, 32] width 40 height 10
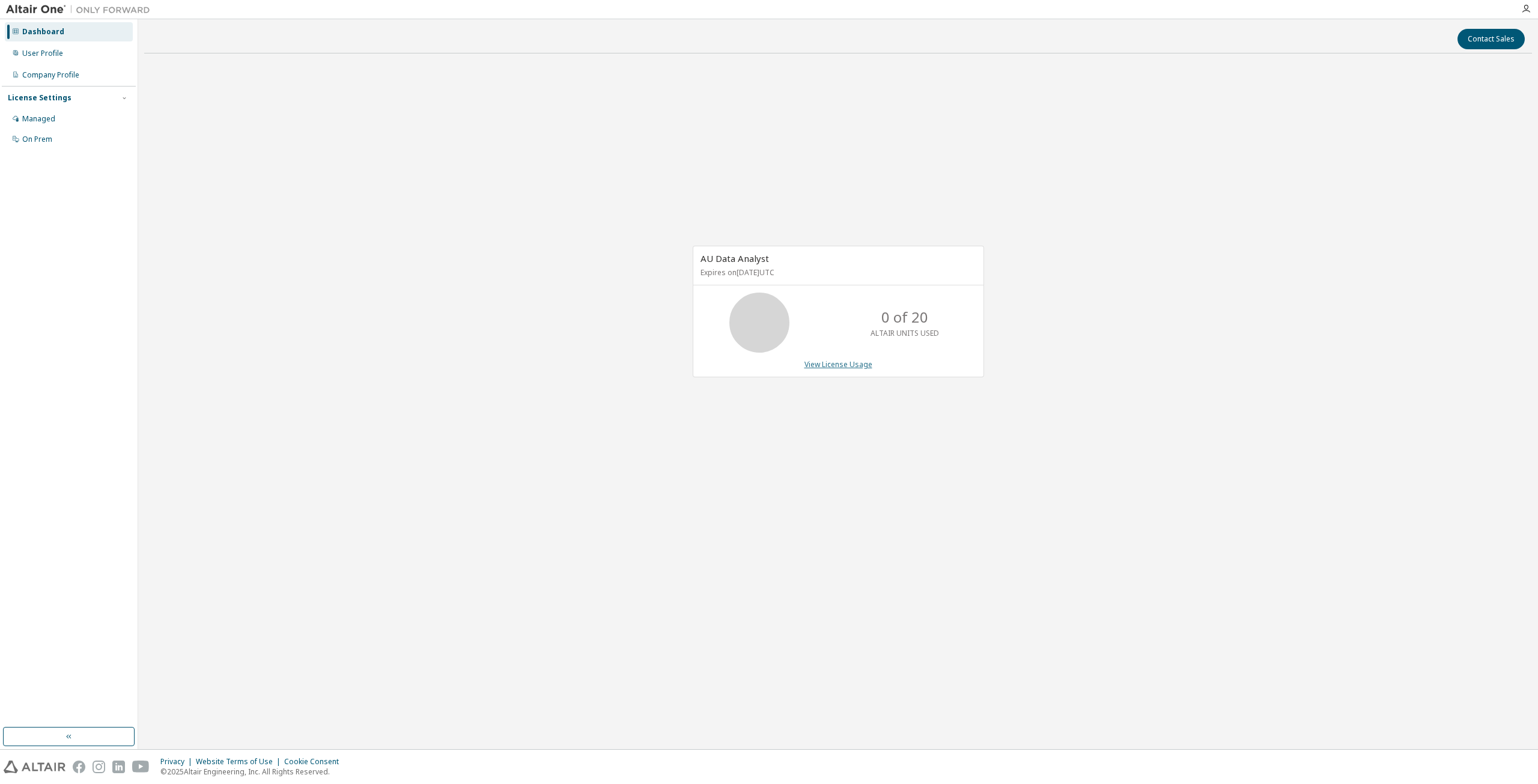
click at [808, 366] on link "View License Usage" at bounding box center [838, 364] width 68 height 10
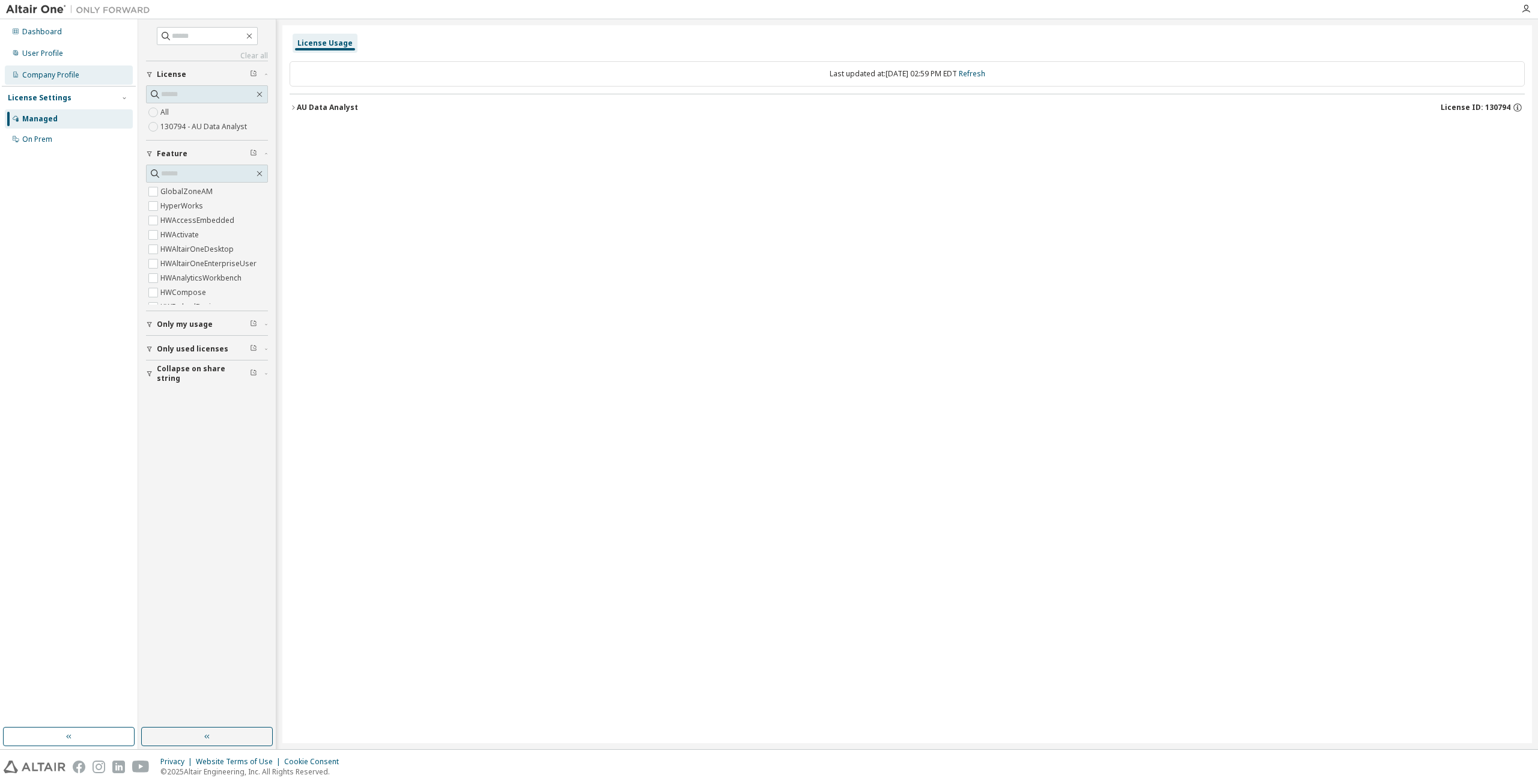
click at [67, 71] on div "Company Profile" at bounding box center [50, 75] width 57 height 10
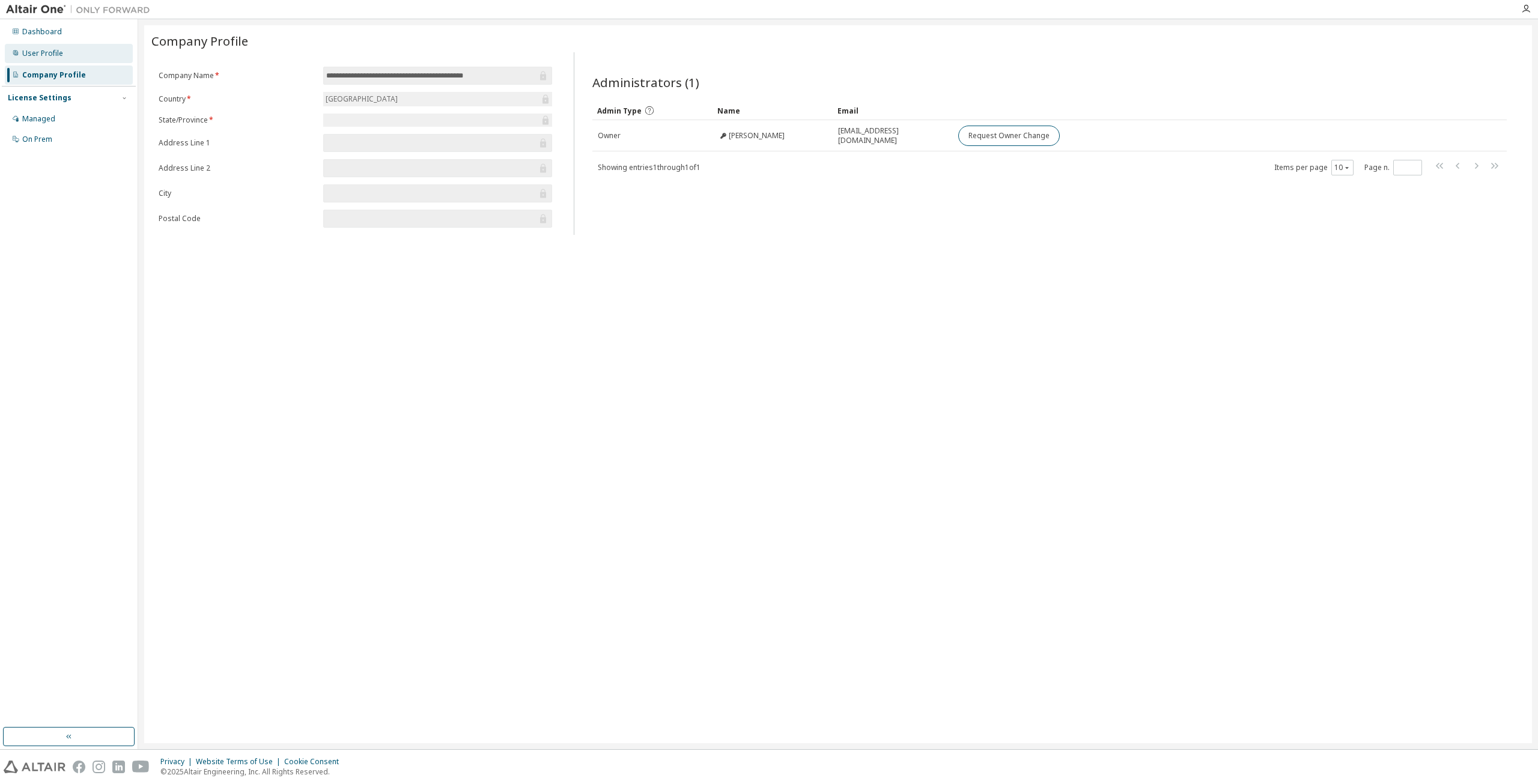
click at [68, 57] on div "User Profile" at bounding box center [69, 54] width 128 height 19
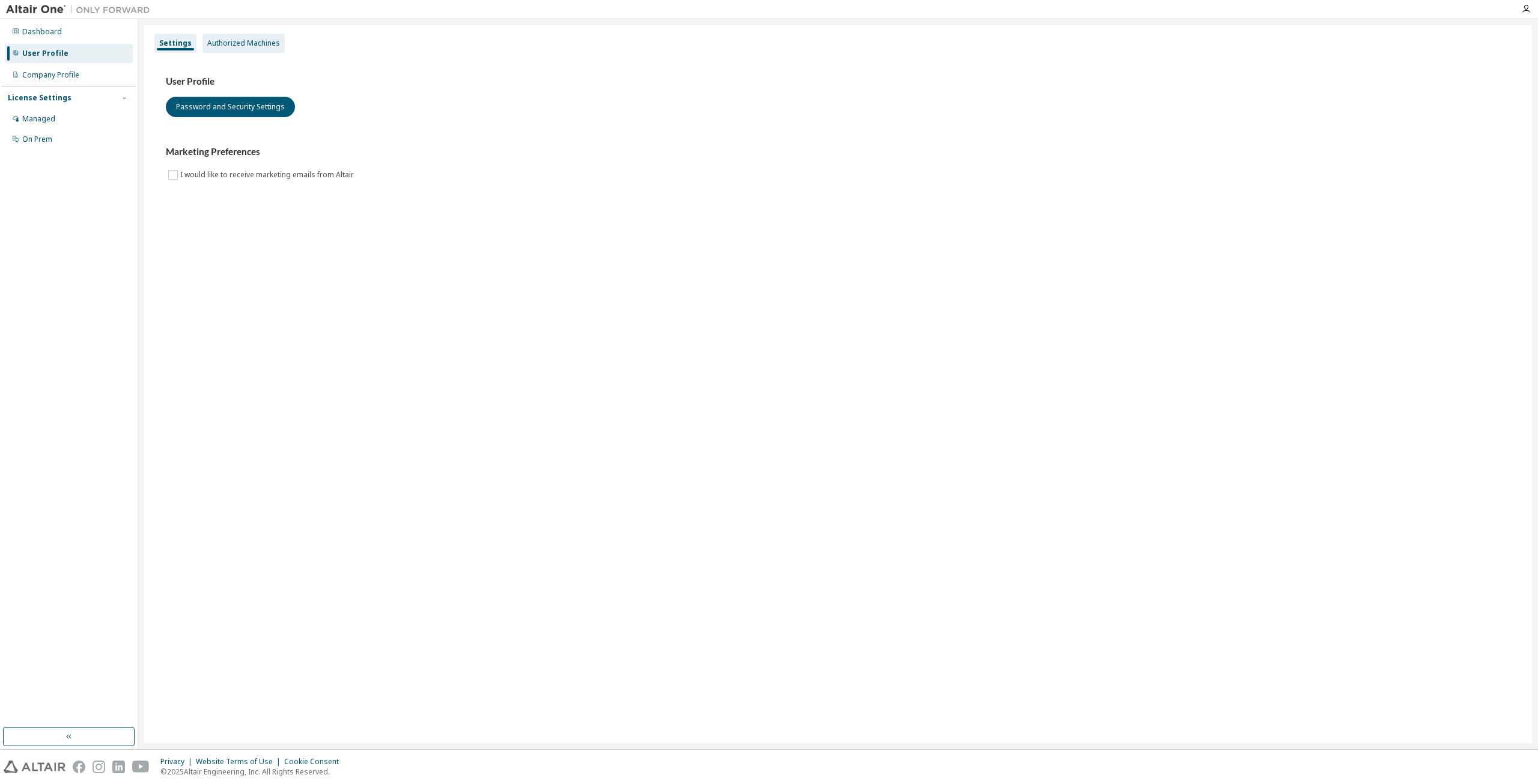
click at [258, 47] on div "Authorized Machines" at bounding box center [244, 43] width 73 height 10
